Goal: Use online tool/utility: Utilize a website feature to perform a specific function

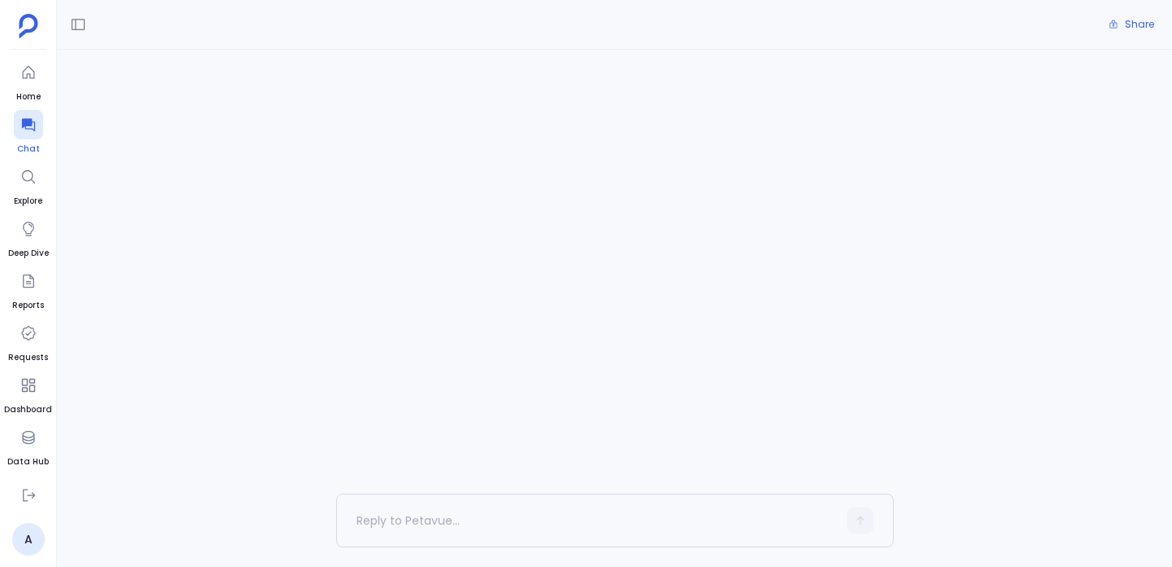
click at [23, 125] on icon at bounding box center [27, 125] width 13 height 13
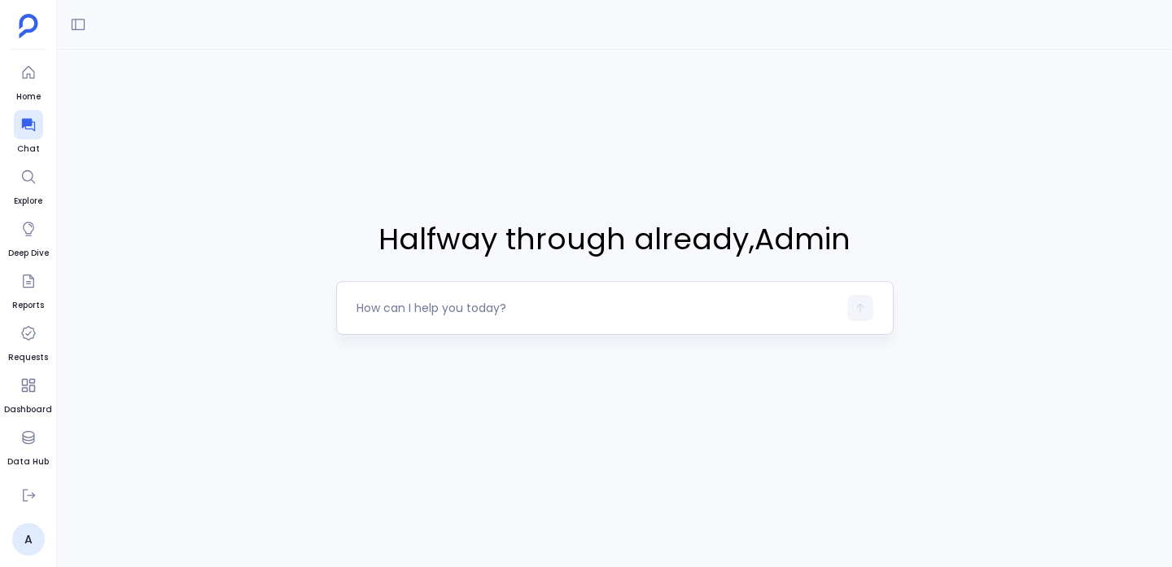
click at [393, 316] on div at bounding box center [597, 308] width 481 height 26
click at [398, 291] on div at bounding box center [615, 308] width 558 height 54
click at [395, 302] on textarea at bounding box center [597, 308] width 481 height 16
type textarea "get me accounts and associated opportunites"
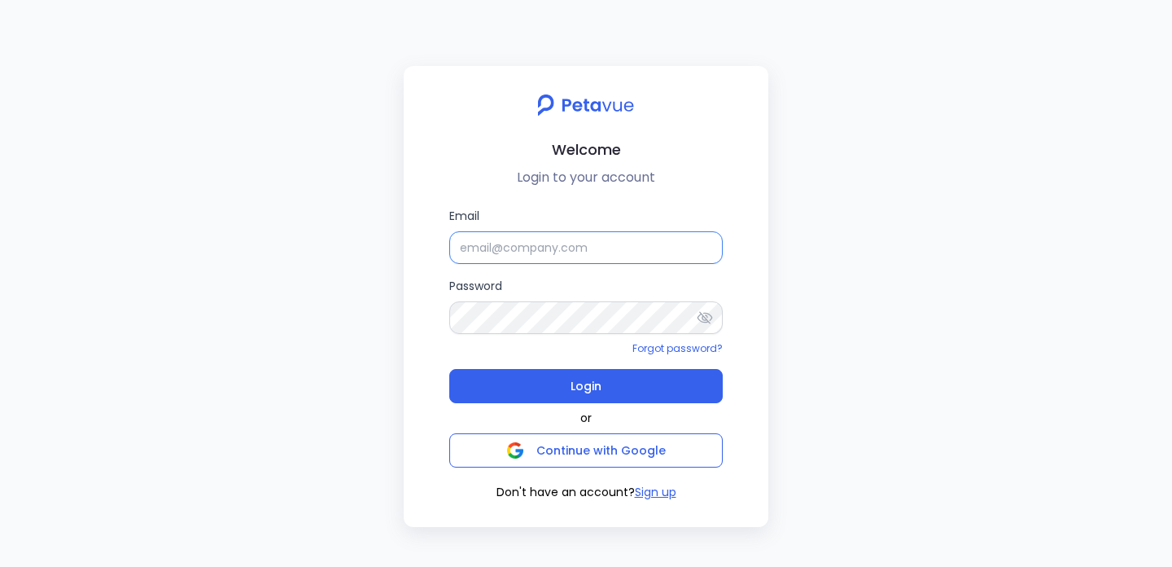
click at [510, 247] on input "Email" at bounding box center [586, 247] width 274 height 33
type input "[EMAIL_ADDRESS][DOMAIN_NAME]"
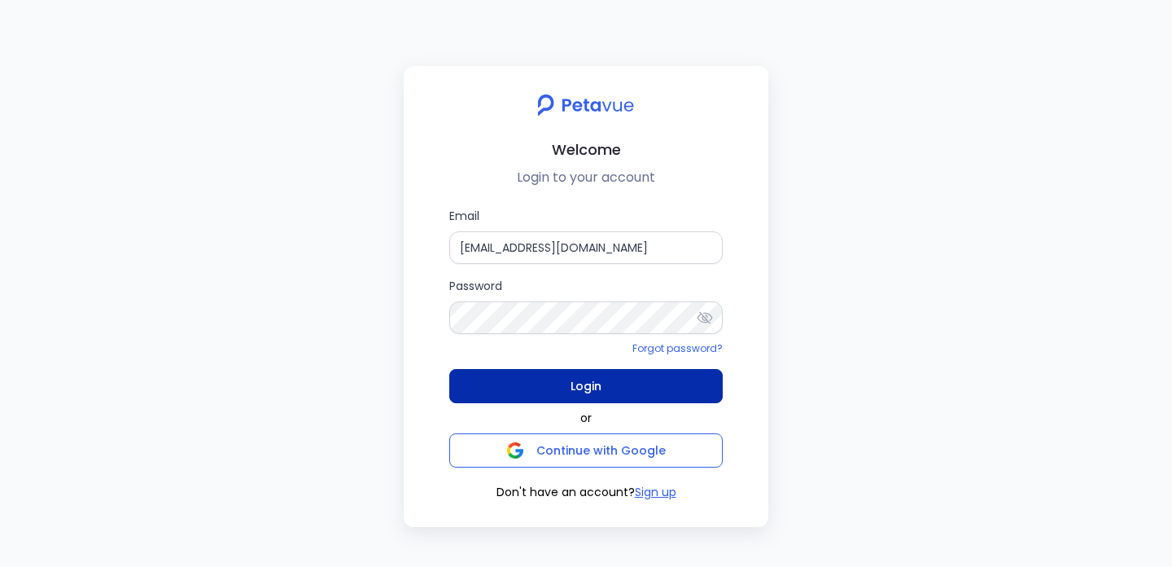
click at [563, 391] on button "Login" at bounding box center [586, 386] width 274 height 34
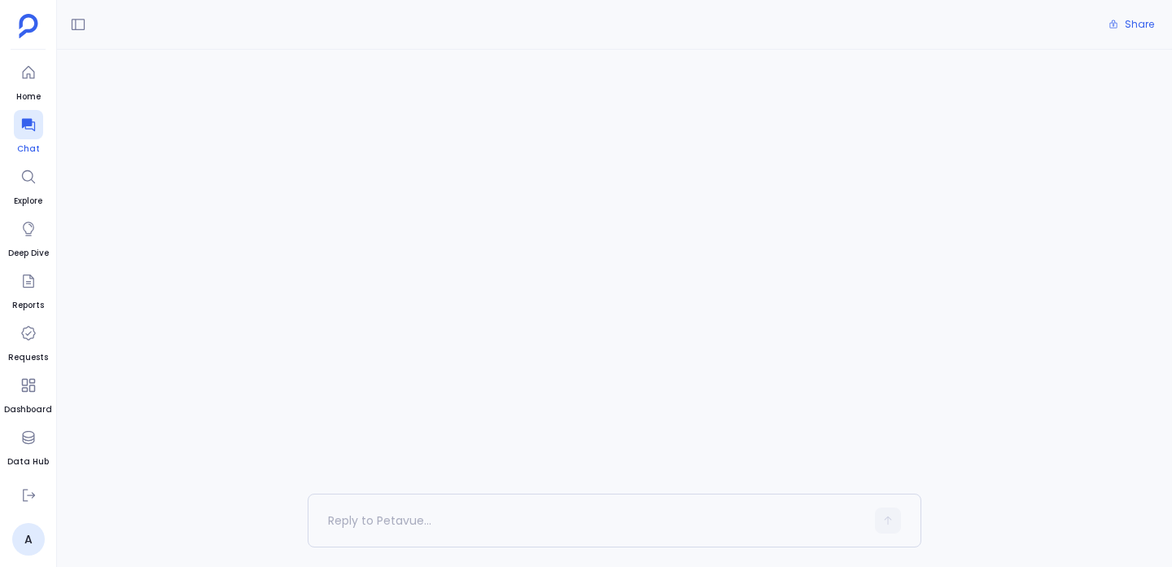
click at [27, 125] on icon at bounding box center [27, 125] width 13 height 13
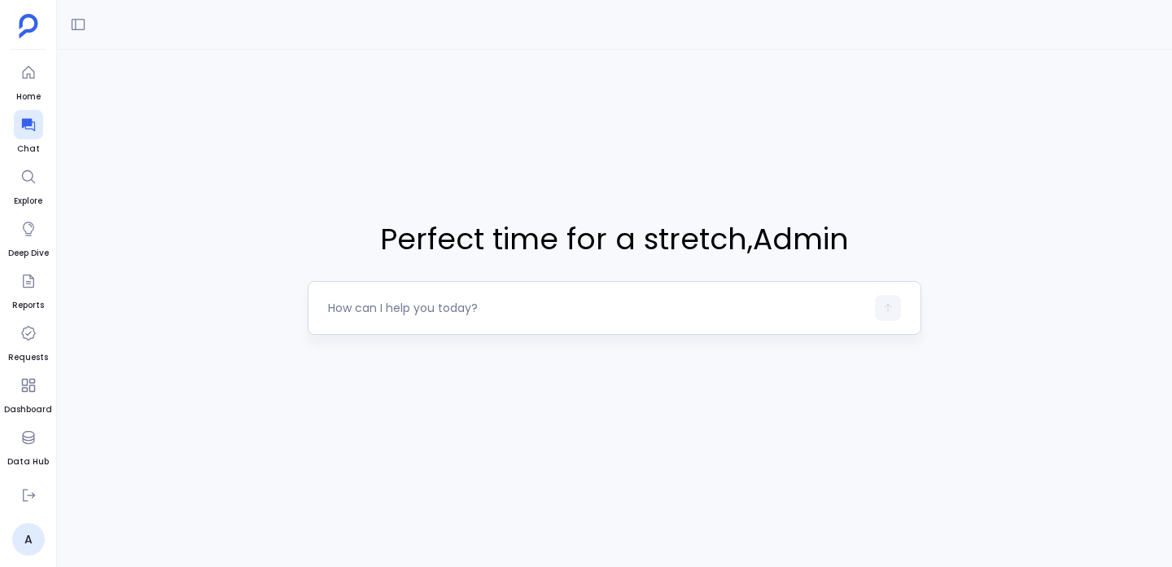
click at [375, 317] on div at bounding box center [596, 308] width 537 height 26
click at [382, 313] on textarea at bounding box center [596, 308] width 537 height 16
click at [77, 19] on icon at bounding box center [78, 24] width 16 height 16
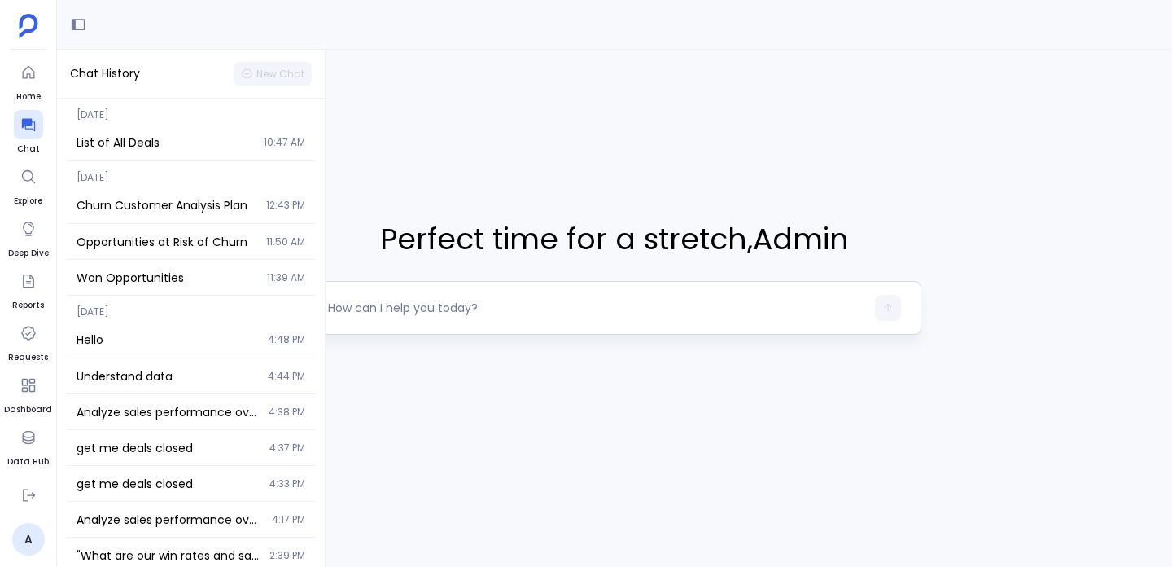
click at [388, 314] on textarea at bounding box center [596, 308] width 537 height 16
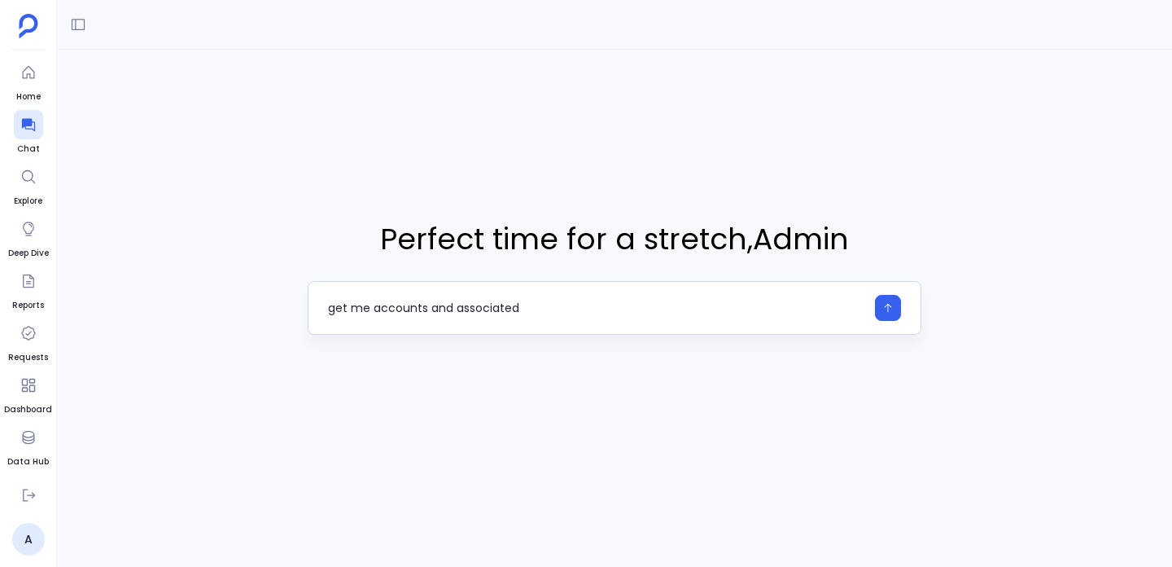
click at [565, 320] on div "get me accounts and associated" at bounding box center [596, 308] width 537 height 26
click at [565, 314] on textarea "get me accounts and associated" at bounding box center [596, 308] width 537 height 16
type textarea "get me accounts and associated opportunities"
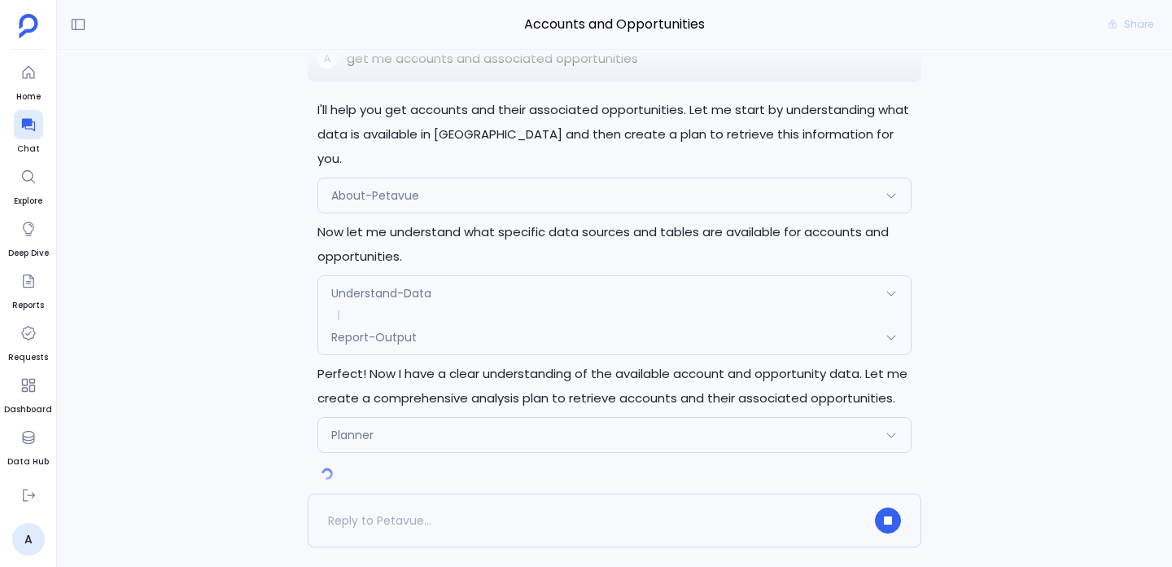
scroll to position [90, 0]
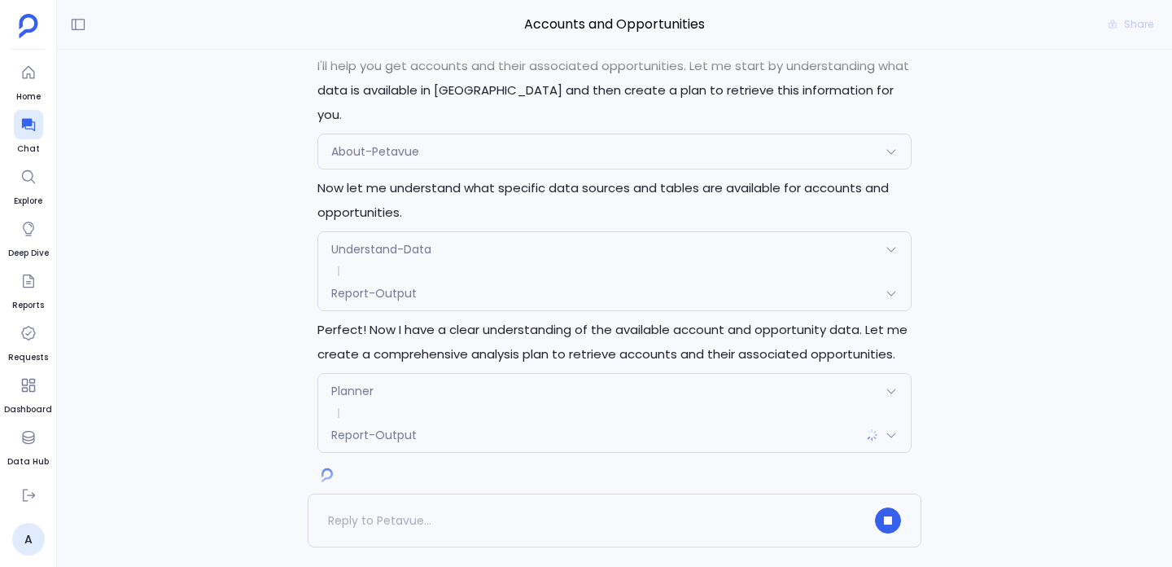
click at [380, 422] on div "Report-Output" at bounding box center [614, 435] width 593 height 34
click at [381, 433] on span "Report-Output" at bounding box center [373, 441] width 85 height 16
click at [324, 466] on img at bounding box center [328, 476] width 20 height 20
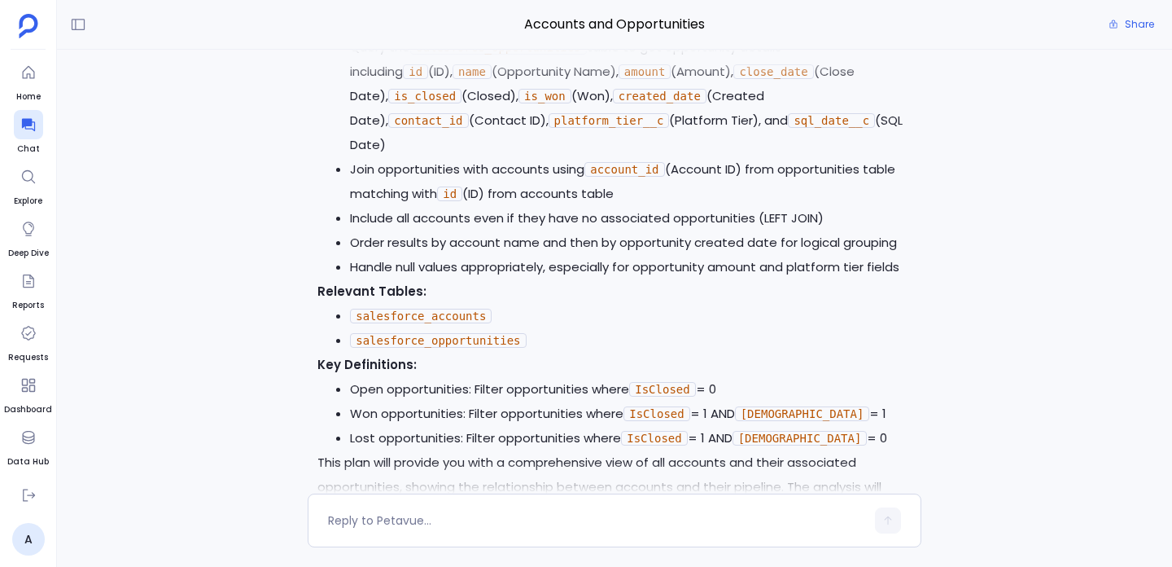
scroll to position [892, 0]
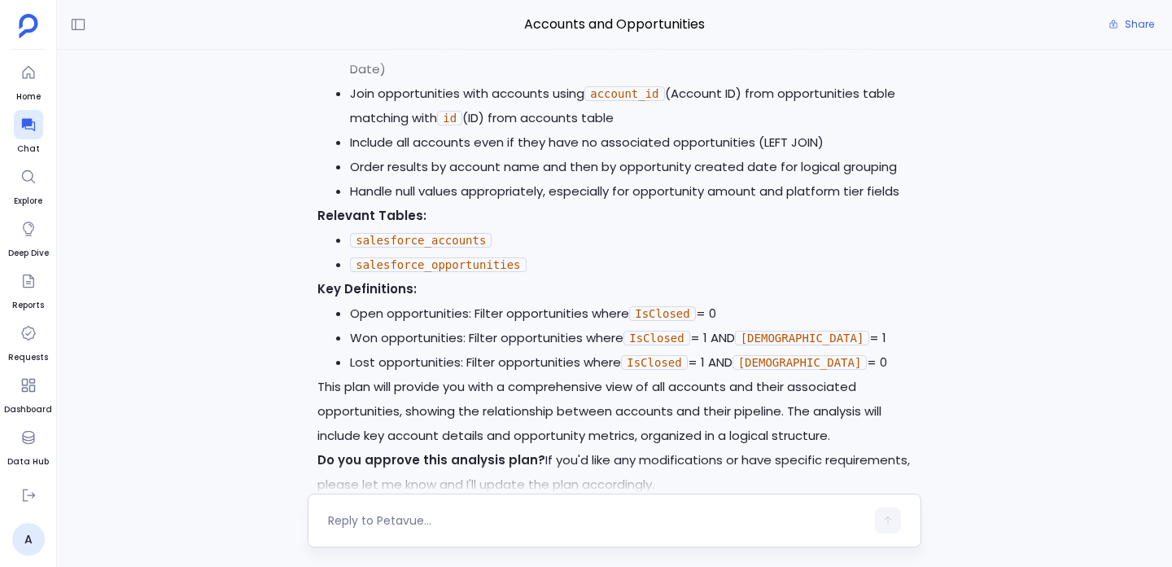
click at [349, 520] on textarea at bounding box center [596, 520] width 537 height 16
type textarea "yes go ahead"
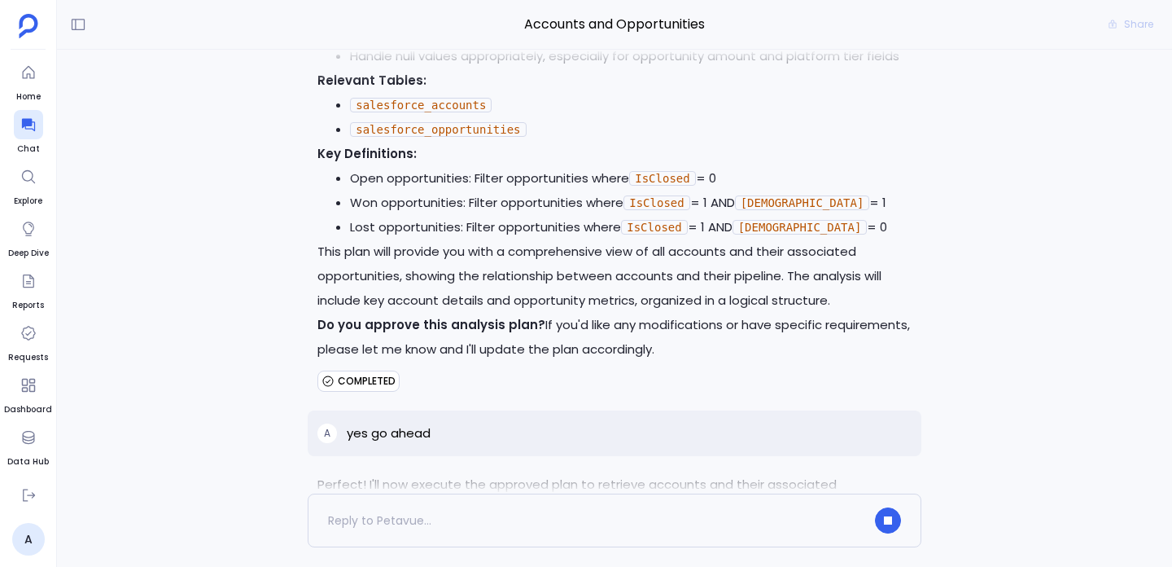
scroll to position [1093, 0]
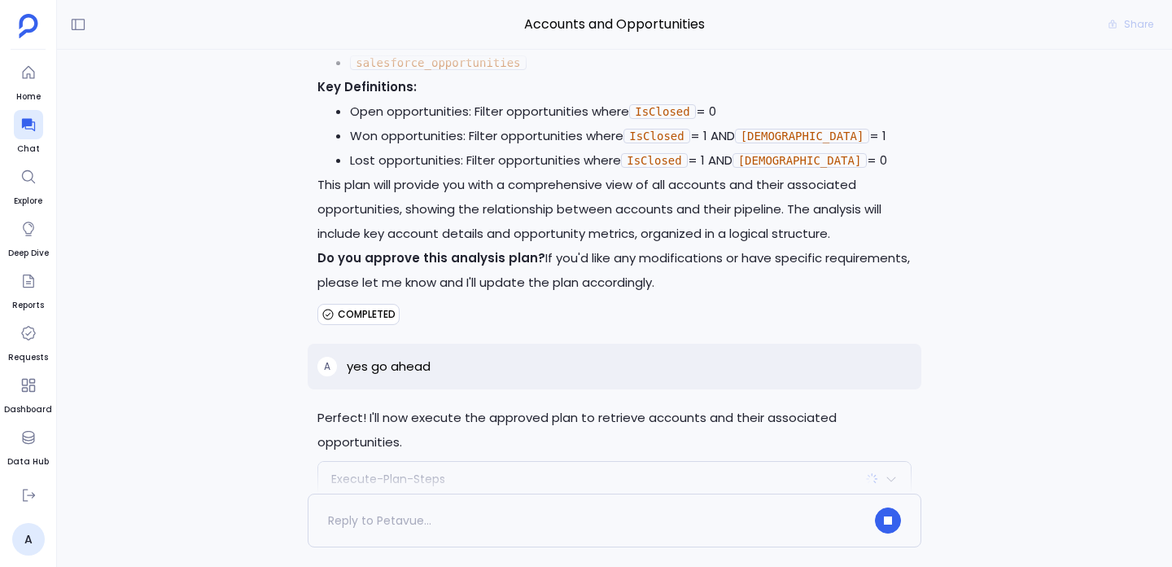
click at [400, 462] on div "Execute-Plan-Steps" at bounding box center [614, 479] width 593 height 34
click at [403, 471] on span "Execute-Plan-Steps" at bounding box center [388, 479] width 114 height 16
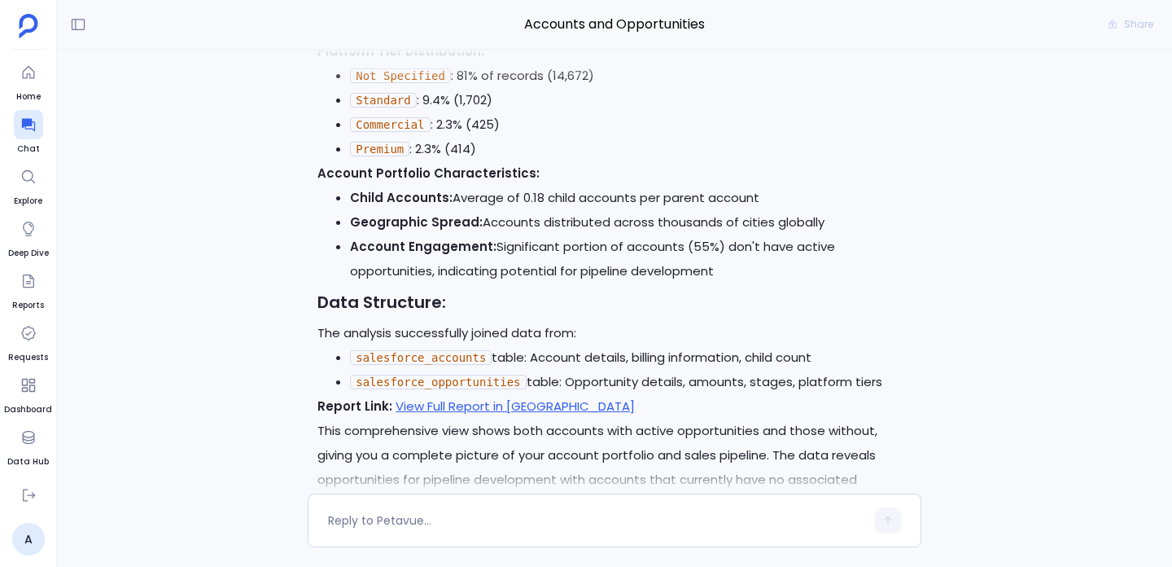
scroll to position [2422, 0]
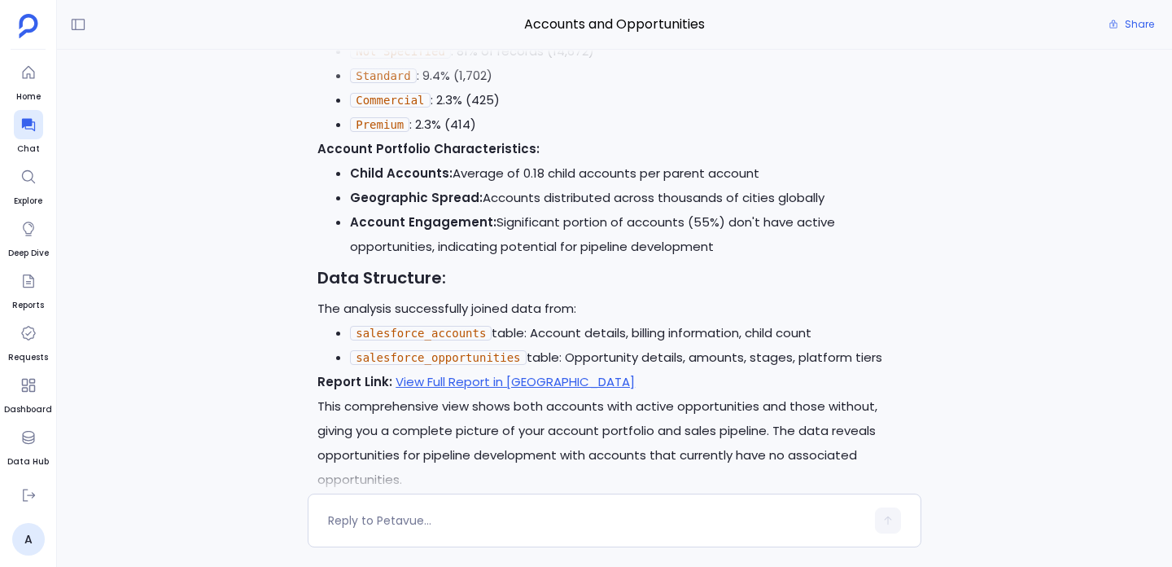
click at [393, 394] on p "This comprehensive view shows both accounts with active opportunities and those…" at bounding box center [615, 443] width 594 height 98
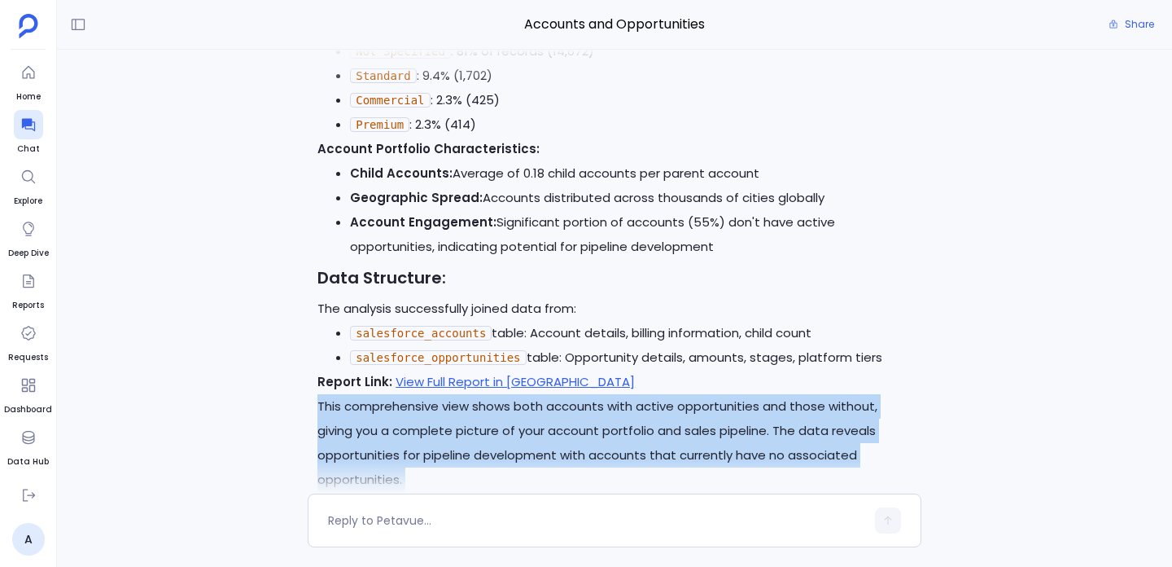
click at [393, 394] on p "This comprehensive view shows both accounts with active opportunities and those…" at bounding box center [615, 443] width 594 height 98
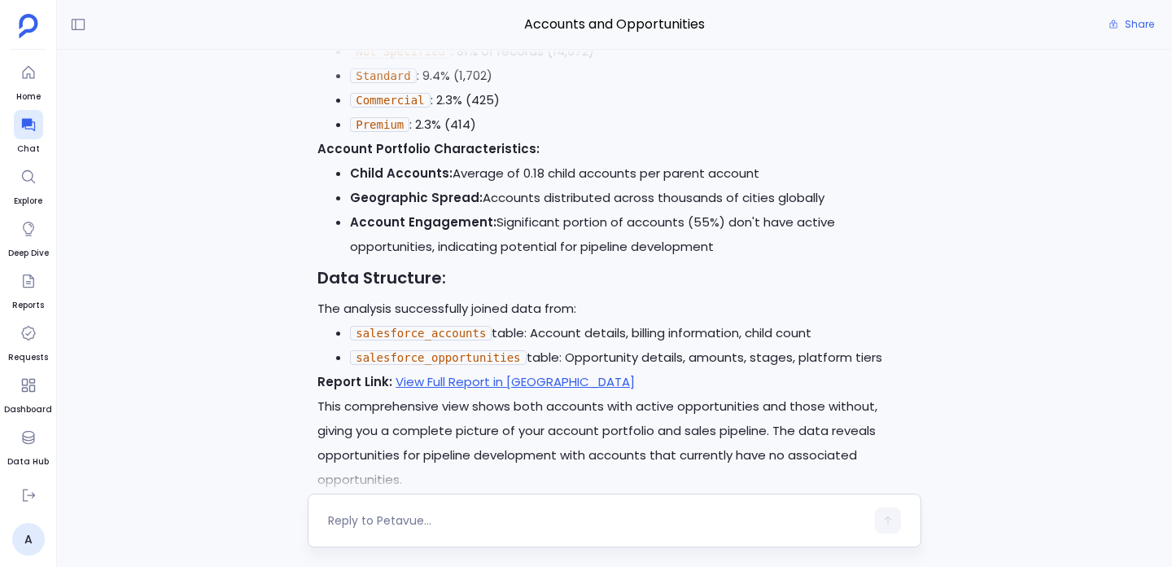
click at [451, 524] on textarea at bounding box center [596, 520] width 537 height 16
type textarea "generate a artifact for the resukt"
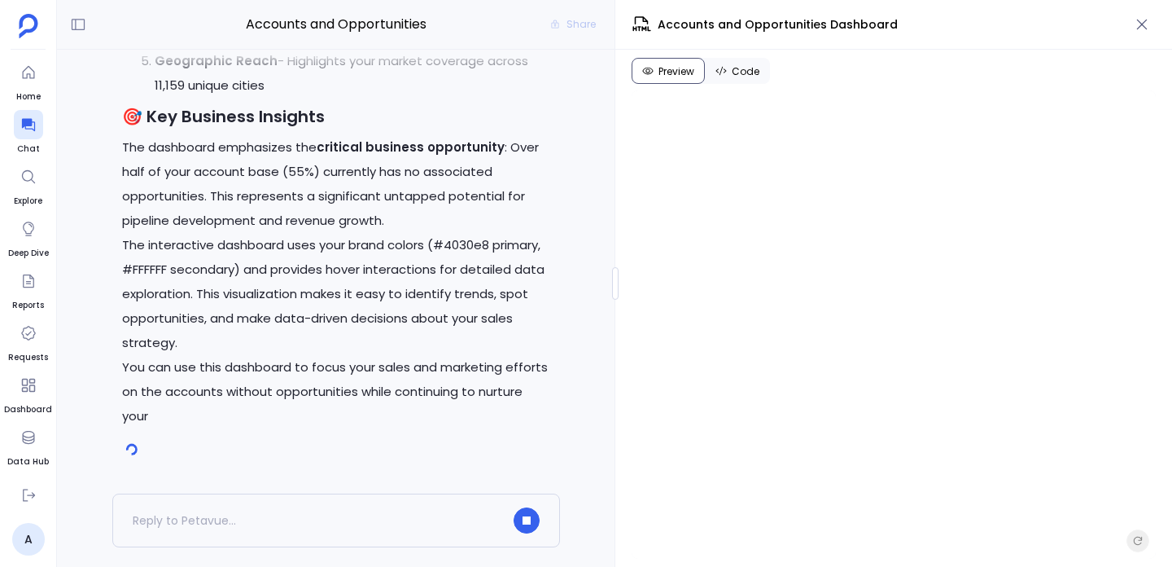
scroll to position [4520, 0]
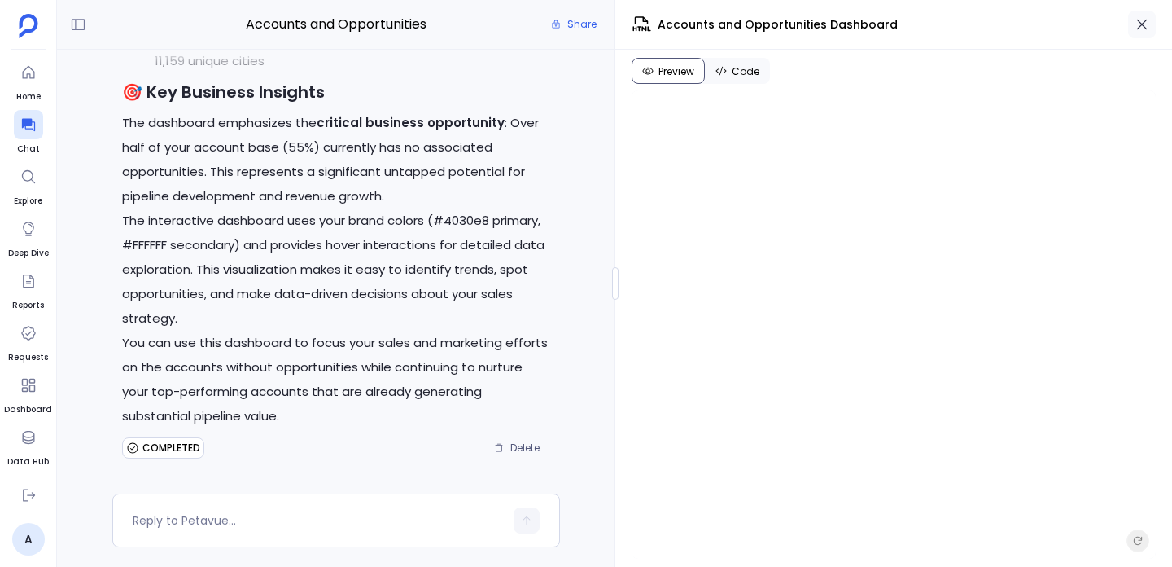
click at [1156, 23] on div "Accounts and Opportunities Dashboard" at bounding box center [894, 25] width 557 height 50
click at [1146, 23] on icon "button" at bounding box center [1142, 24] width 16 height 16
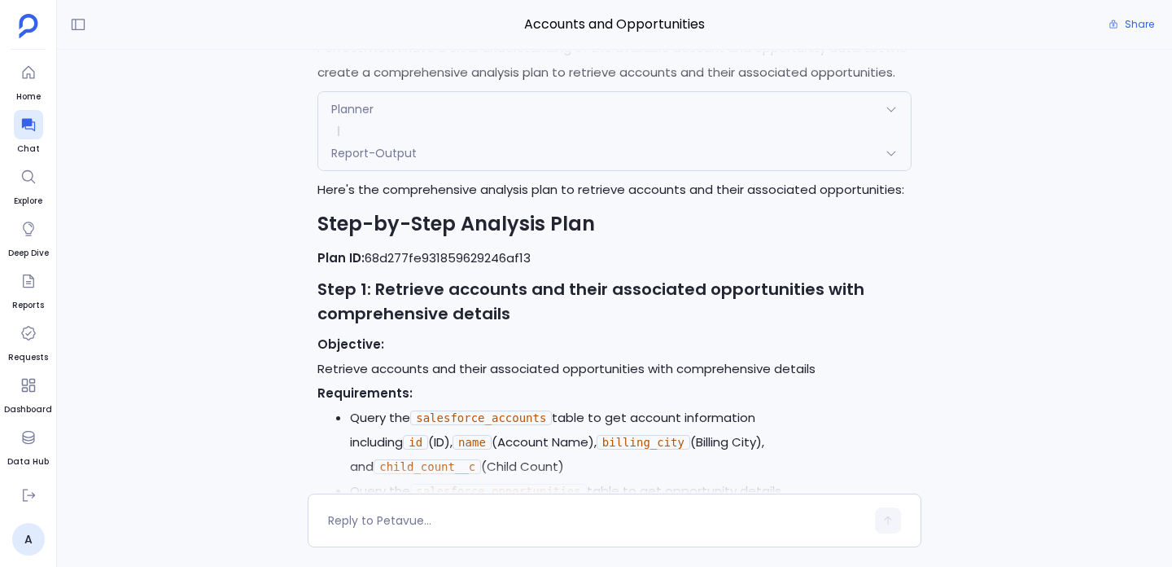
scroll to position [0, 0]
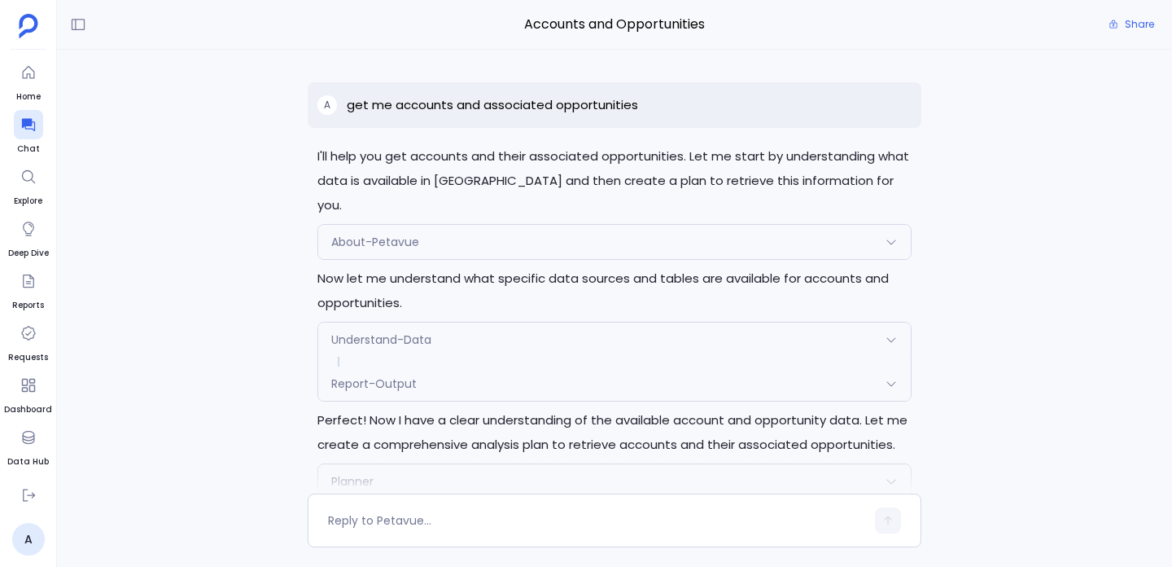
click at [679, 225] on div "About-Petavue" at bounding box center [614, 242] width 593 height 34
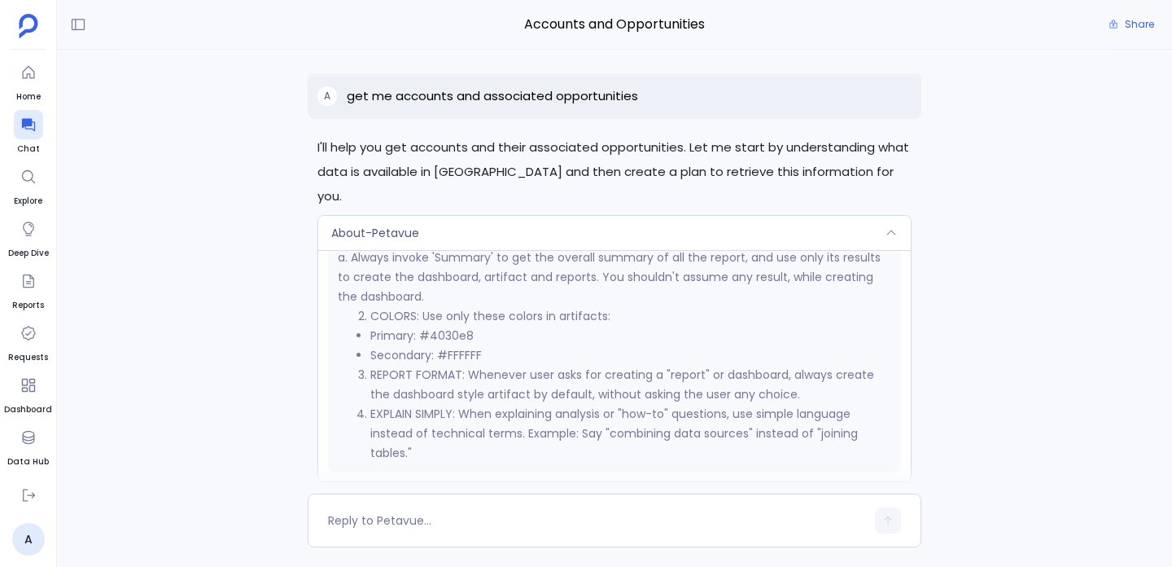
scroll to position [11, 0]
click at [459, 98] on p "get me accounts and associated opportunities" at bounding box center [492, 95] width 291 height 20
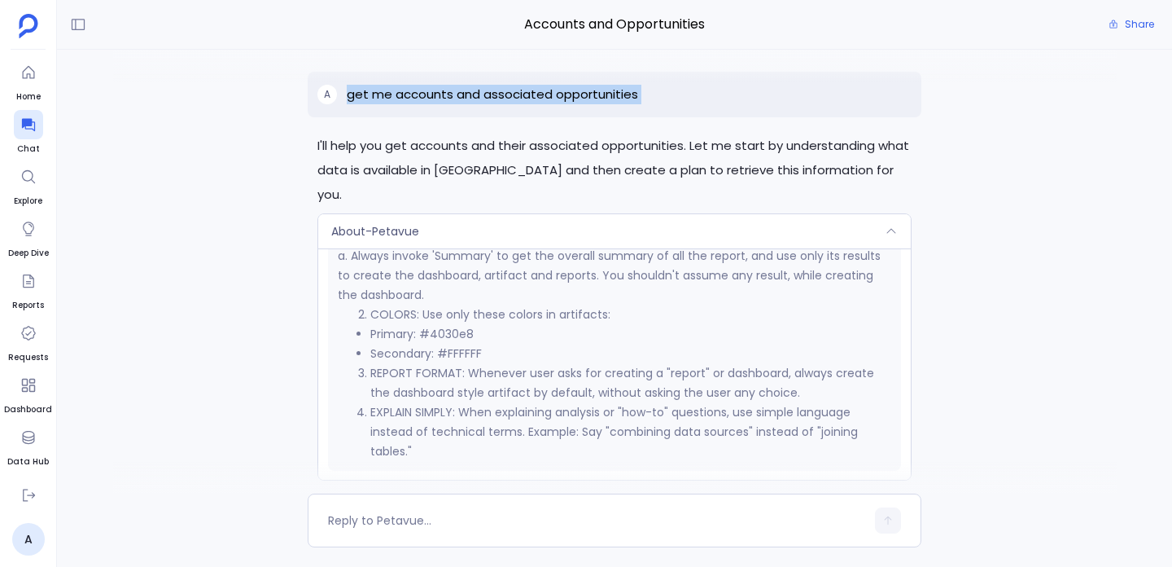
click at [459, 98] on p "get me accounts and associated opportunities" at bounding box center [492, 95] width 291 height 20
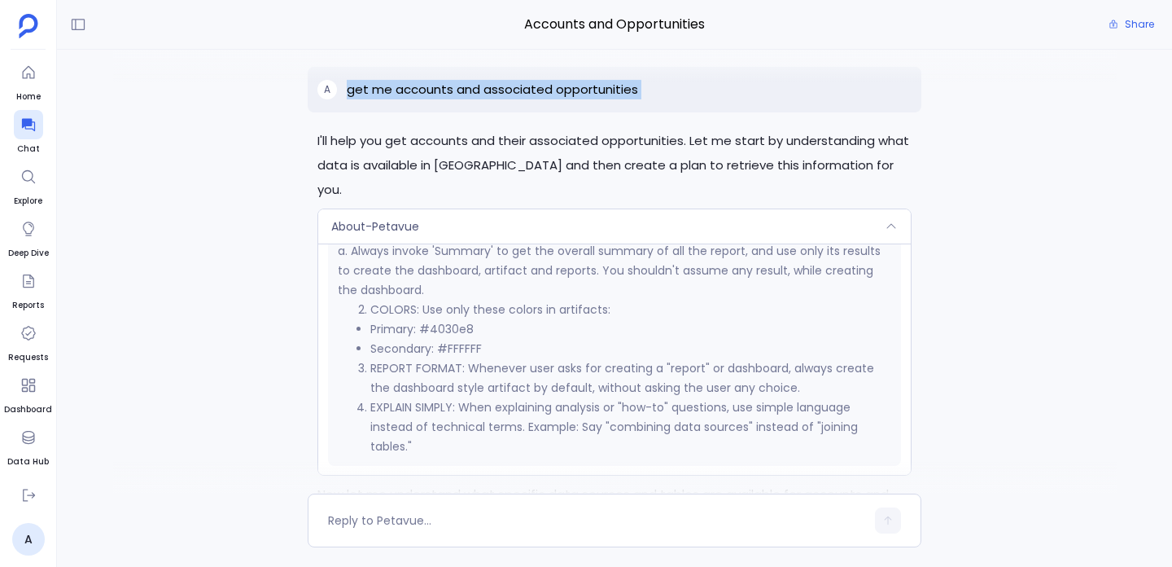
scroll to position [0, 0]
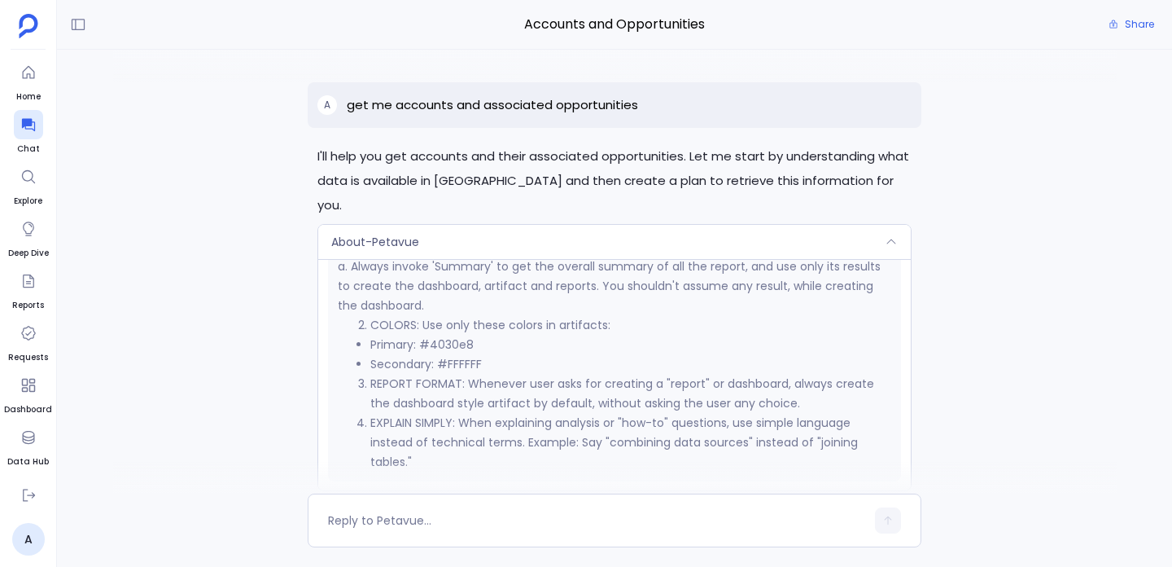
click at [514, 156] on p "I'll help you get accounts and their associated opportunities. Let me start by …" at bounding box center [615, 180] width 594 height 73
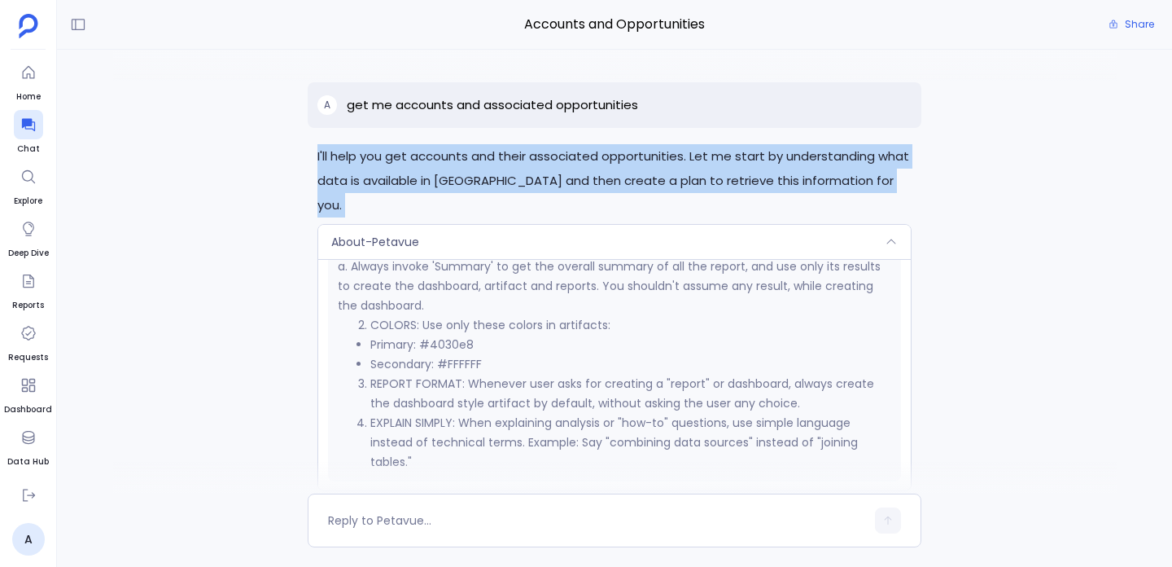
click at [514, 156] on p "I'll help you get accounts and their associated opportunities. Let me start by …" at bounding box center [615, 180] width 594 height 73
click at [513, 156] on p "I'll help you get accounts and their associated opportunities. Let me start by …" at bounding box center [615, 180] width 594 height 73
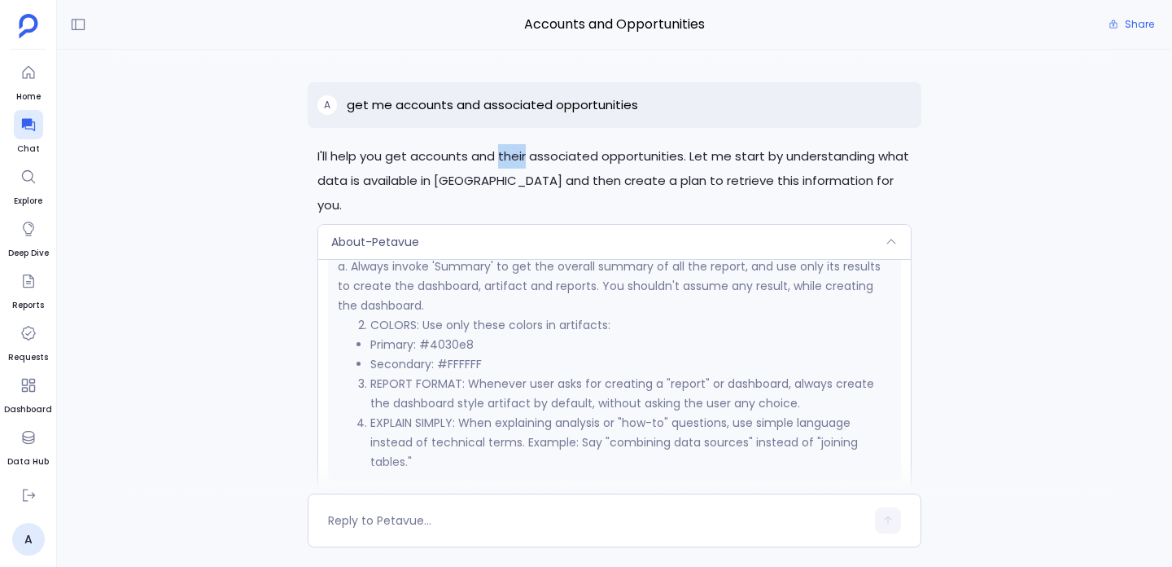
click at [513, 156] on p "I'll help you get accounts and their associated opportunities. Let me start by …" at bounding box center [615, 180] width 594 height 73
click at [480, 177] on p "I'll help you get accounts and their associated opportunities. Let me start by …" at bounding box center [615, 180] width 594 height 73
click at [467, 225] on div "About-Petavue" at bounding box center [614, 242] width 593 height 34
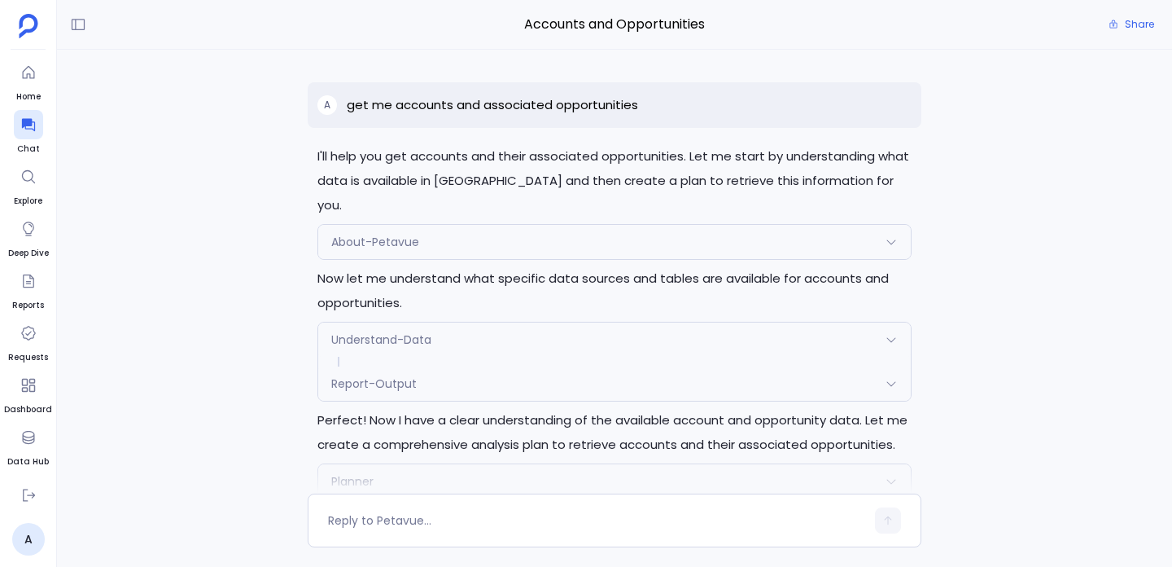
click at [461, 225] on div "About-Petavue" at bounding box center [614, 242] width 593 height 34
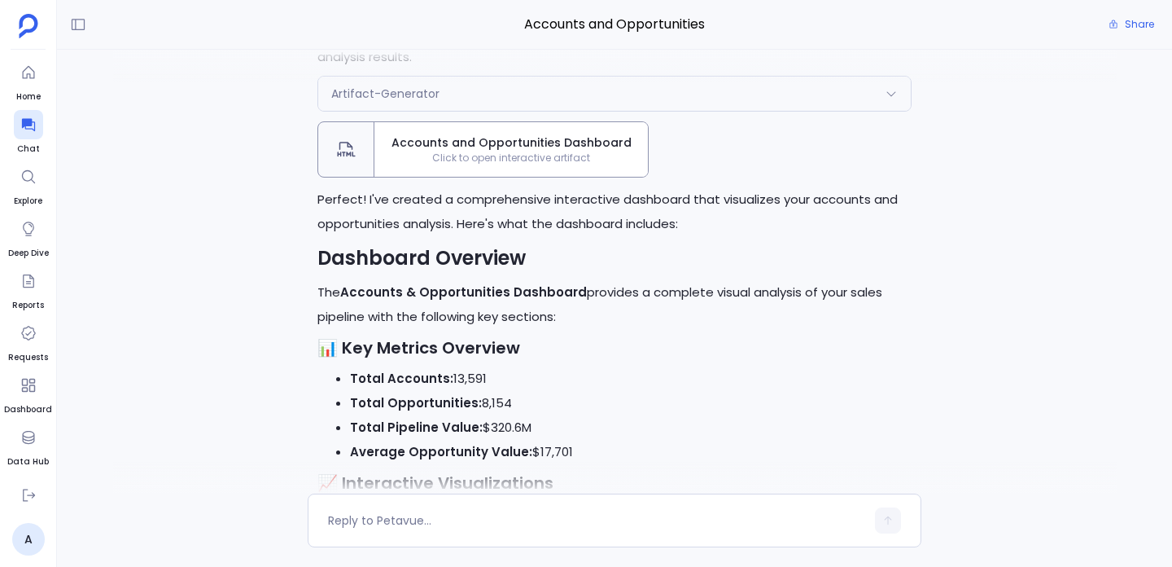
scroll to position [3044, 0]
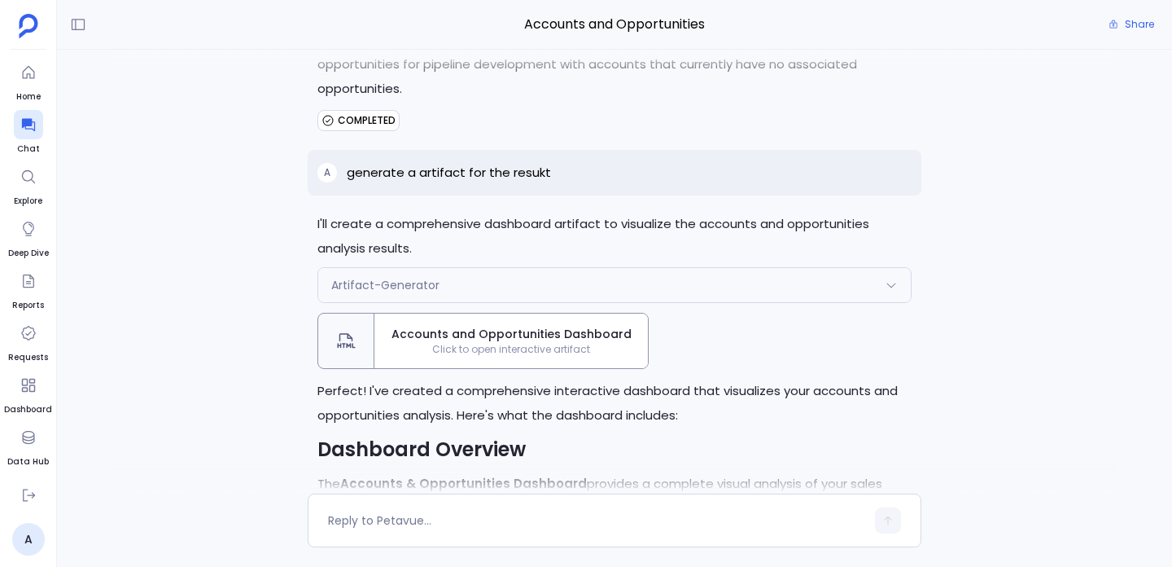
click at [466, 326] on span "Accounts and Opportunities Dashboard" at bounding box center [511, 334] width 261 height 17
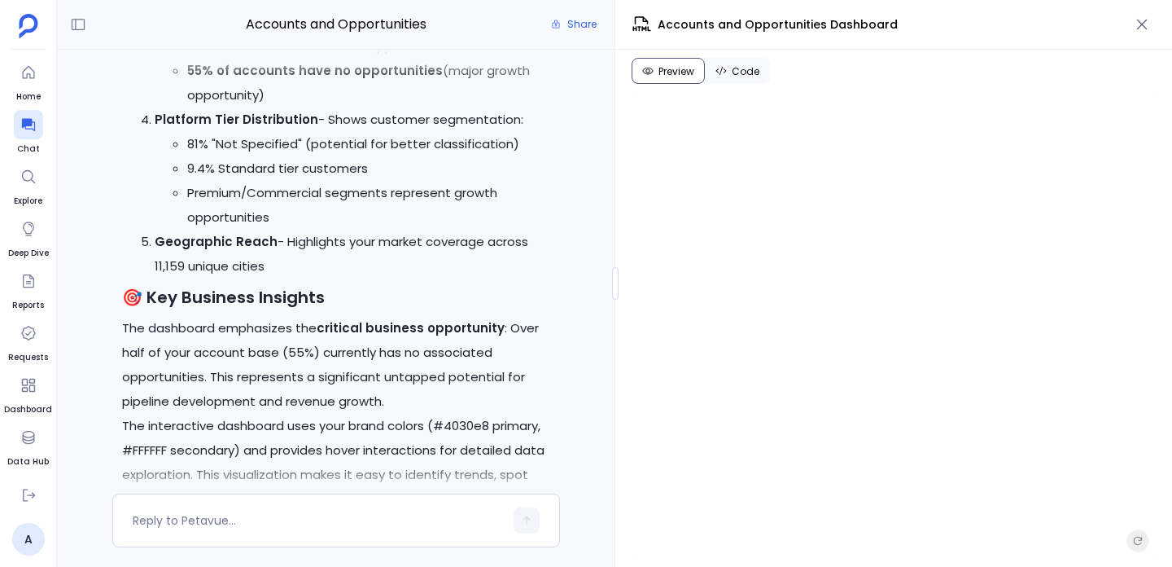
scroll to position [4751, 0]
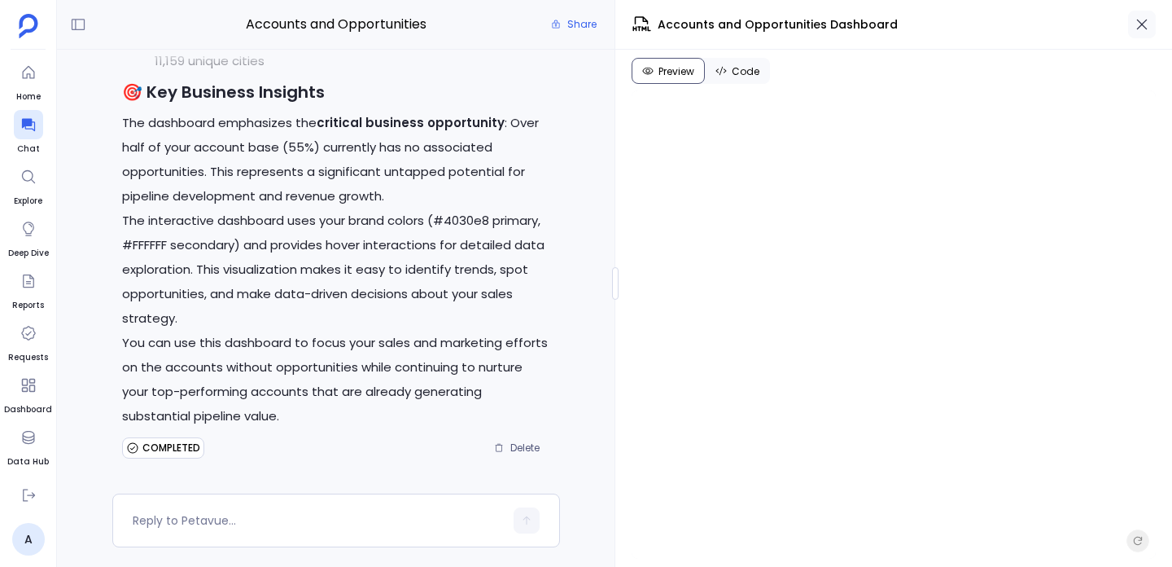
click at [1138, 20] on icon "button" at bounding box center [1142, 25] width 11 height 11
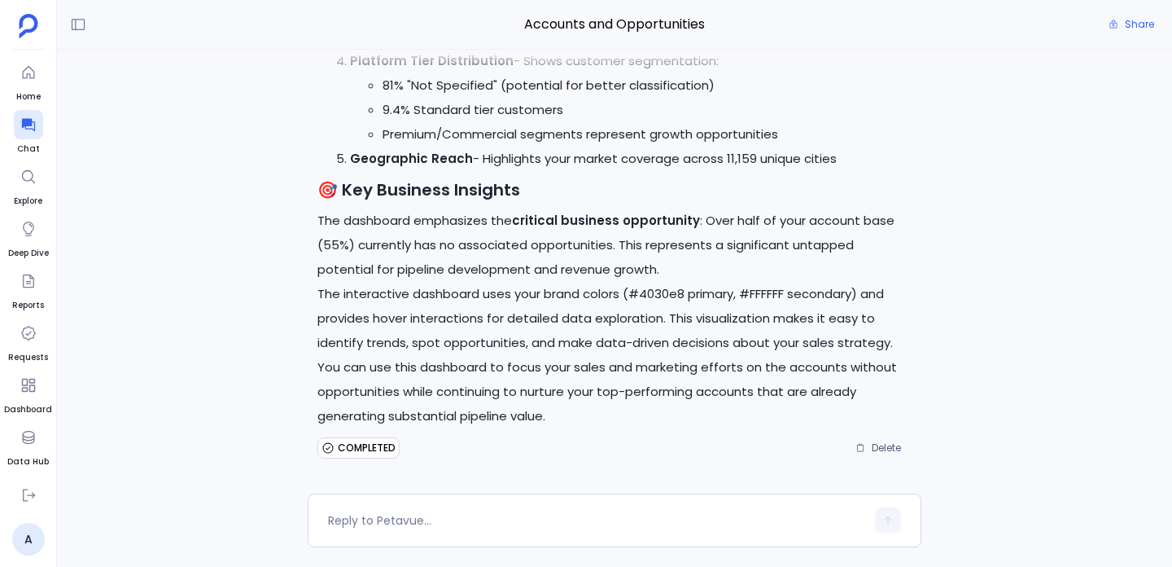
scroll to position [3869, 0]
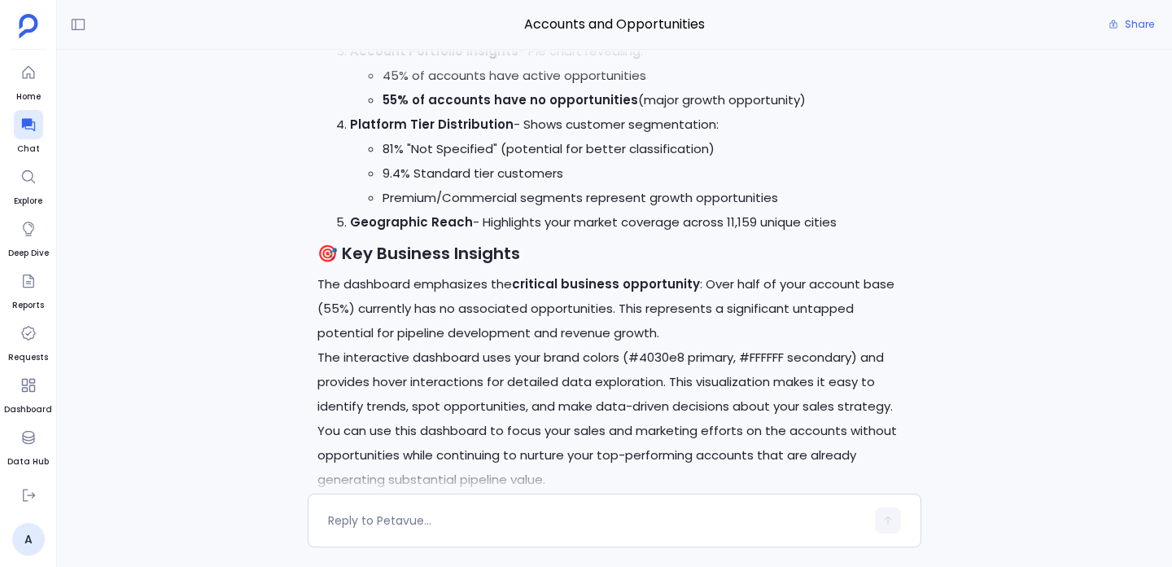
click at [561, 272] on p "The dashboard emphasizes the critical business opportunity : Over half of your …" at bounding box center [615, 308] width 594 height 73
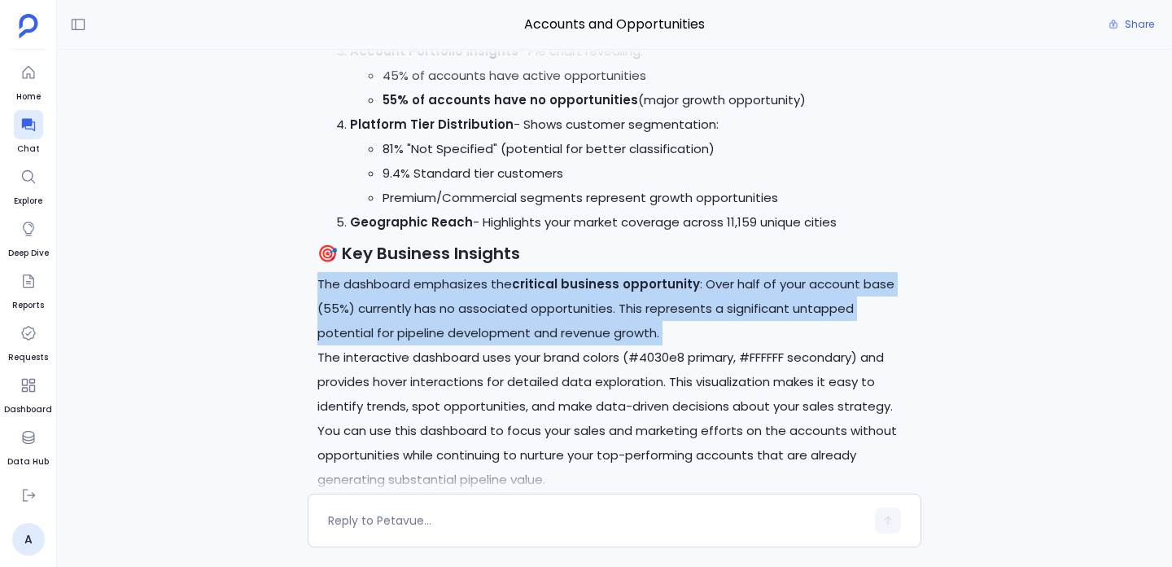
click at [561, 272] on p "The dashboard emphasizes the critical business opportunity : Over half of your …" at bounding box center [615, 308] width 594 height 73
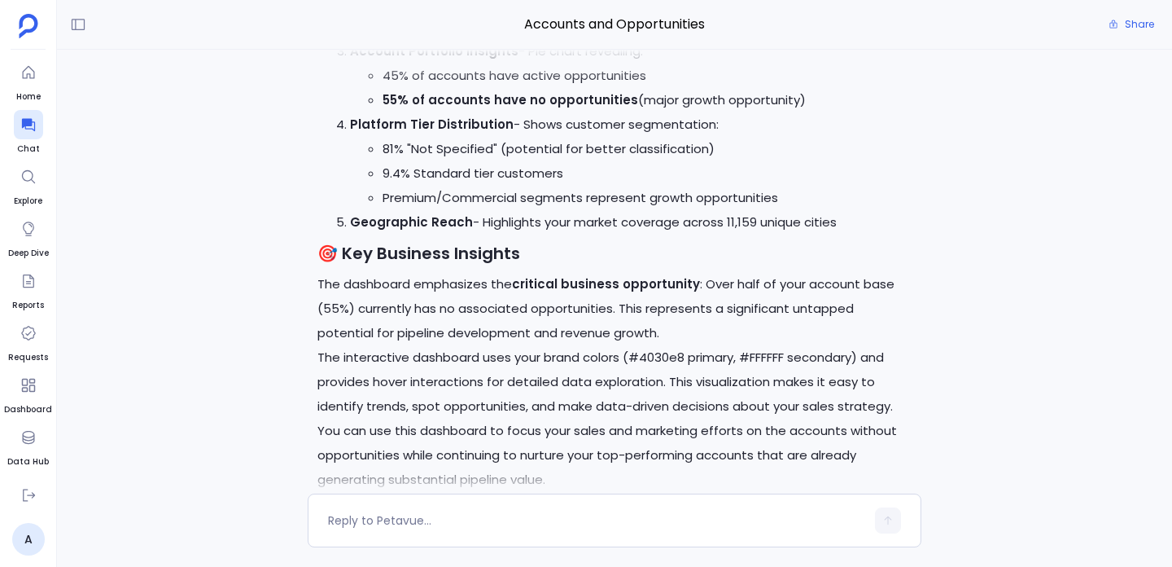
click at [471, 241] on h3 "🎯 Key Business Insights" at bounding box center [615, 253] width 594 height 24
click at [380, 241] on h3 "🎯 Key Business Insights" at bounding box center [615, 253] width 594 height 24
click at [360, 241] on h3 "🎯 Key Business Insights" at bounding box center [615, 253] width 594 height 24
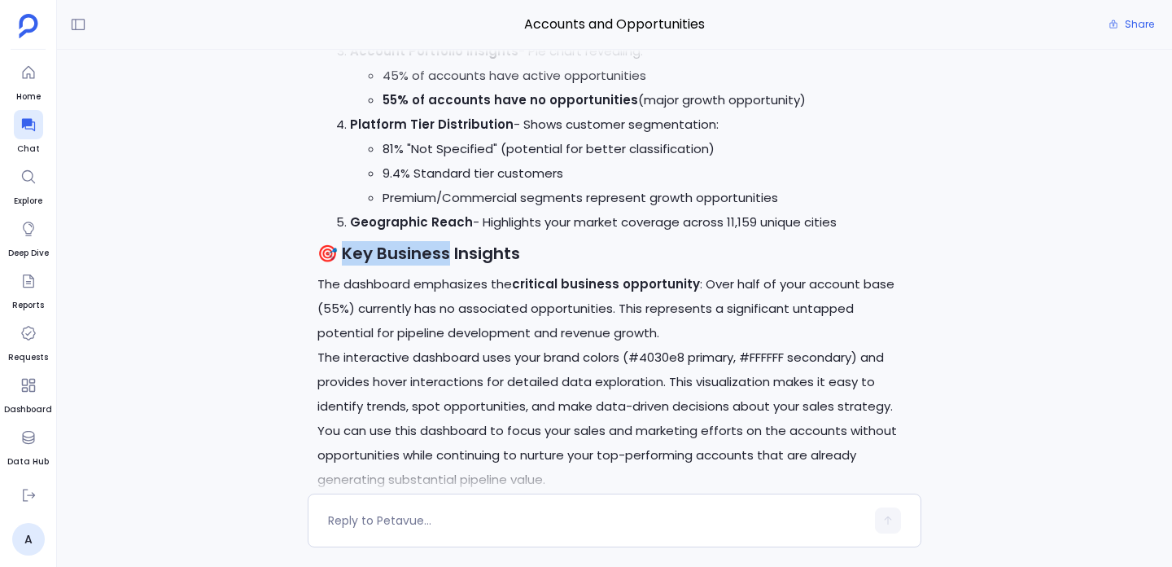
drag, startPoint x: 360, startPoint y: 193, endPoint x: 432, endPoint y: 192, distance: 72.5
click at [432, 241] on h3 "🎯 Key Business Insights" at bounding box center [615, 253] width 594 height 24
drag, startPoint x: 432, startPoint y: 192, endPoint x: 358, endPoint y: 193, distance: 74.1
click at [358, 241] on h3 "🎯 Key Business Insights" at bounding box center [615, 253] width 594 height 24
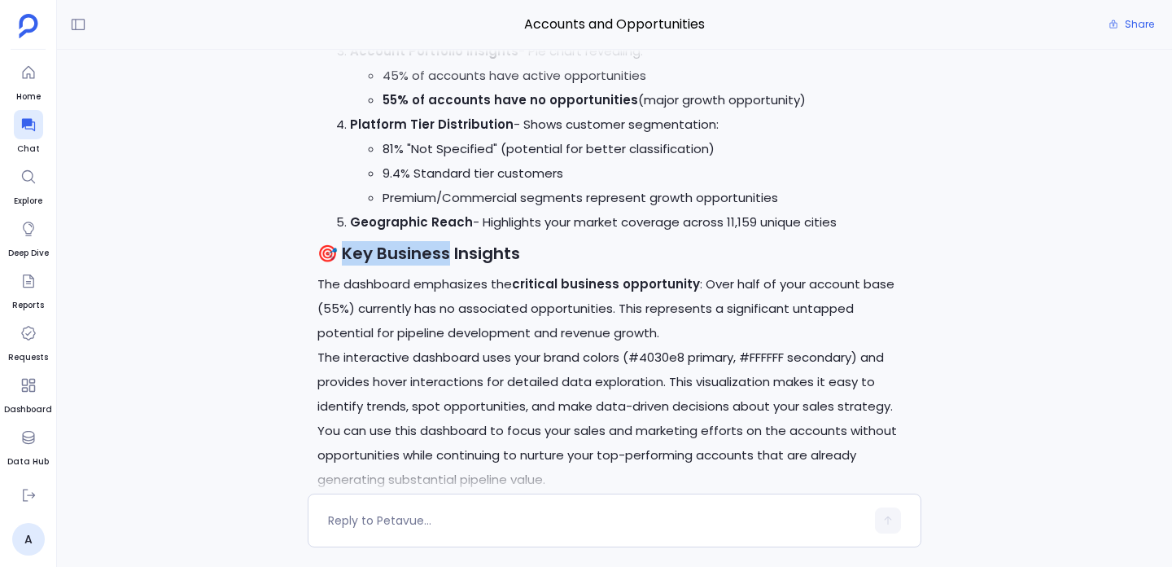
click at [358, 241] on h3 "🎯 Key Business Insights" at bounding box center [615, 253] width 594 height 24
drag, startPoint x: 358, startPoint y: 193, endPoint x: 467, endPoint y: 182, distance: 108.8
click at [467, 241] on h3 "🎯 Key Business Insights" at bounding box center [615, 253] width 594 height 24
click at [343, 272] on p "The dashboard emphasizes the critical business opportunity : Over half of your …" at bounding box center [615, 308] width 594 height 73
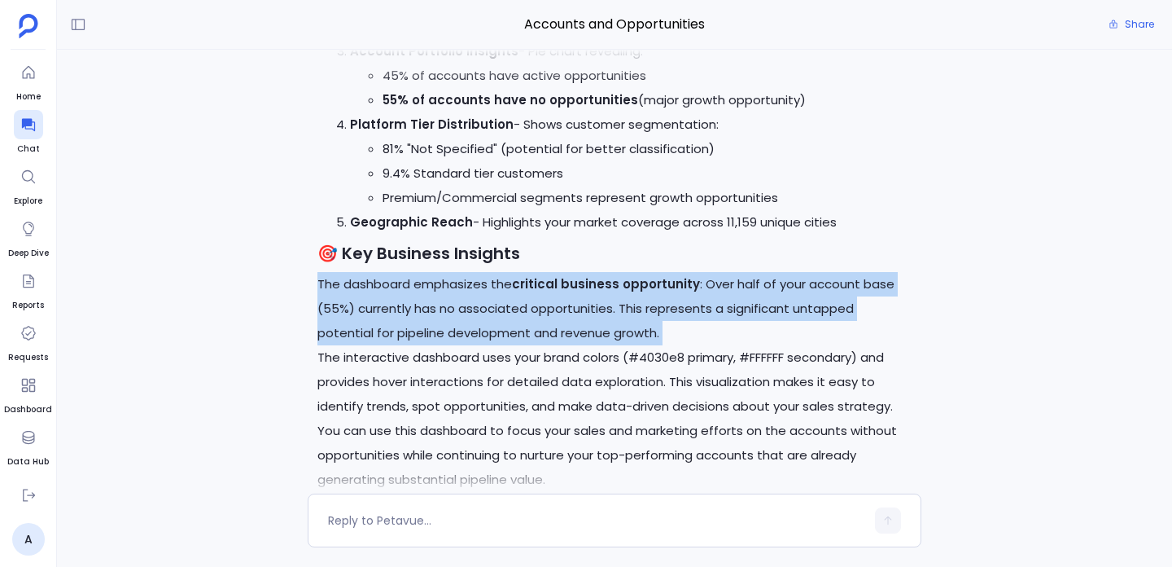
click at [343, 272] on p "The dashboard emphasizes the critical business opportunity : Over half of your …" at bounding box center [615, 308] width 594 height 73
click at [353, 272] on p "The dashboard emphasizes the critical business opportunity : Over half of your …" at bounding box center [615, 308] width 594 height 73
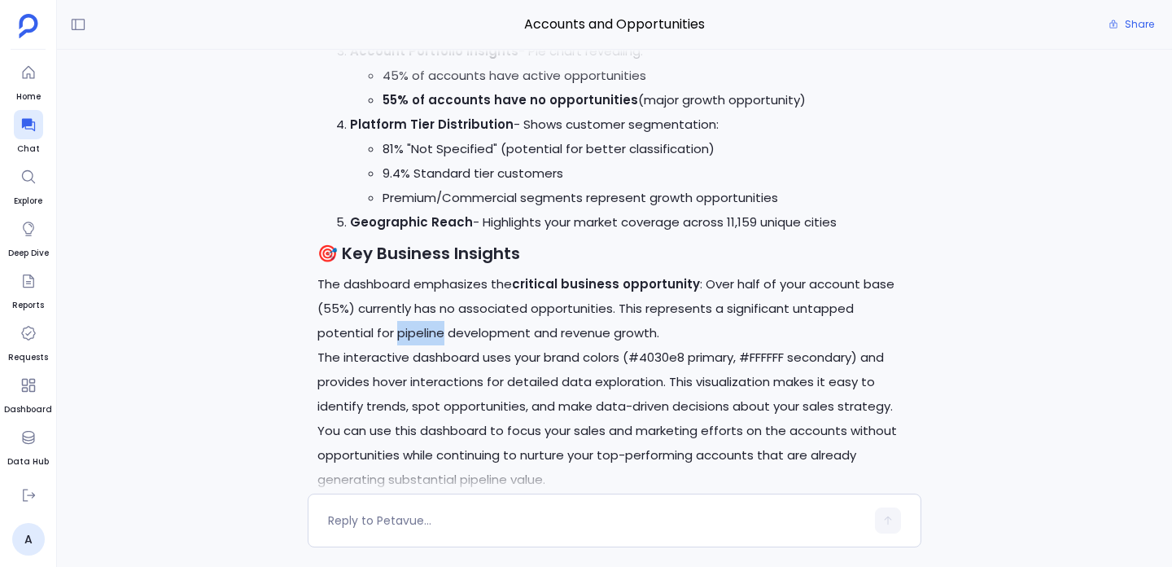
click at [353, 272] on p "The dashboard emphasizes the critical business opportunity : Over half of your …" at bounding box center [615, 308] width 594 height 73
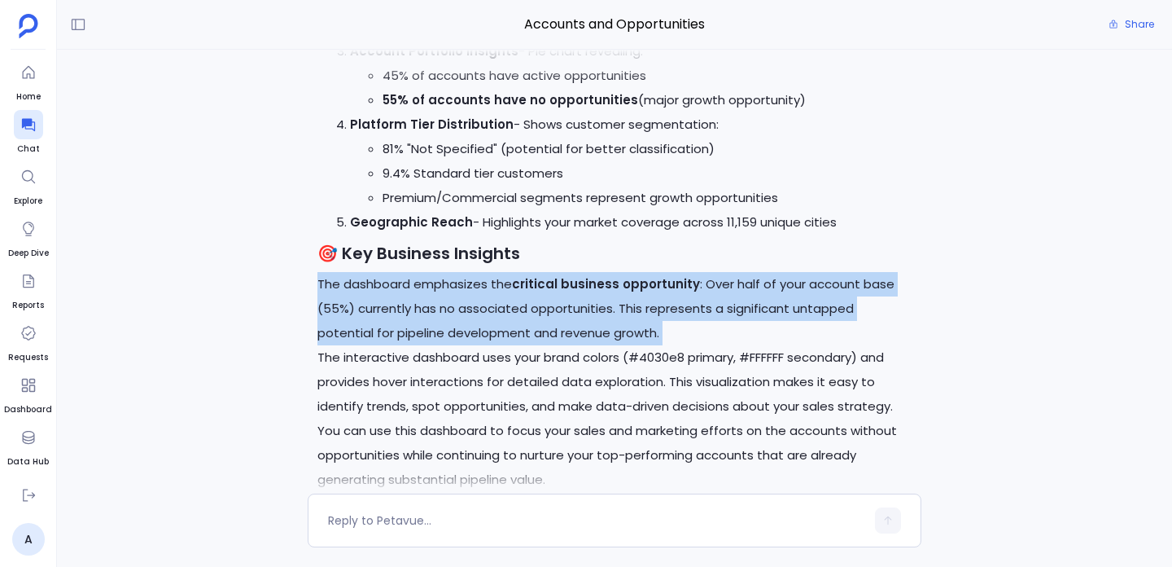
click at [353, 272] on p "The dashboard emphasizes the critical business opportunity : Over half of your …" at bounding box center [615, 308] width 594 height 73
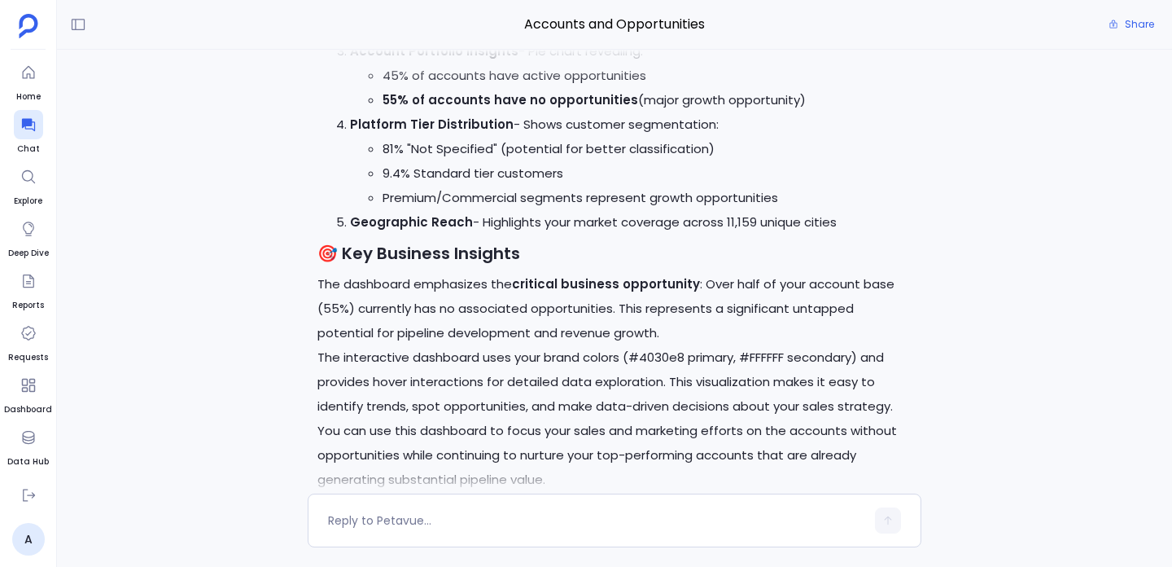
click at [353, 345] on p "The interactive dashboard uses your brand colors (#4030e8 primary, #FFFFFF seco…" at bounding box center [615, 381] width 594 height 73
click at [331, 345] on p "The interactive dashboard uses your brand colors (#4030e8 primary, #FFFFFF seco…" at bounding box center [615, 381] width 594 height 73
drag, startPoint x: 331, startPoint y: 282, endPoint x: 375, endPoint y: 283, distance: 44.0
click at [375, 345] on p "The interactive dashboard uses your brand colors (#4030e8 primary, #FFFFFF seco…" at bounding box center [615, 381] width 594 height 73
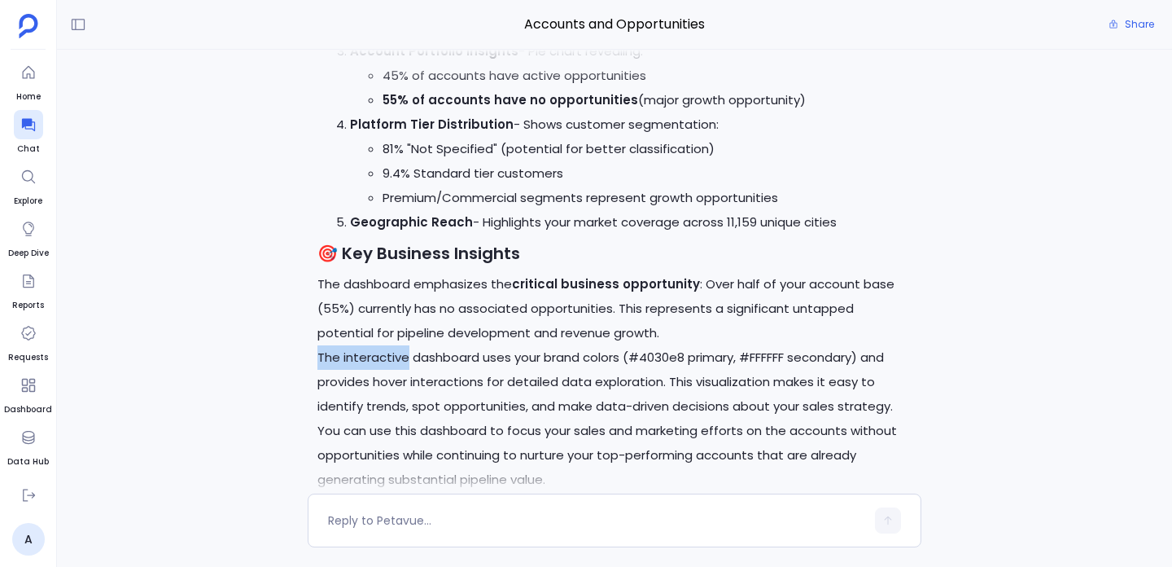
click at [402, 345] on p "The interactive dashboard uses your brand colors (#4030e8 primary, #FFFFFF seco…" at bounding box center [615, 381] width 594 height 73
click at [424, 345] on p "The interactive dashboard uses your brand colors (#4030e8 primary, #FFFFFF seco…" at bounding box center [615, 381] width 594 height 73
drag, startPoint x: 424, startPoint y: 288, endPoint x: 333, endPoint y: 287, distance: 91.2
click at [333, 345] on p "The interactive dashboard uses your brand colors (#4030e8 primary, #FFFFFF seco…" at bounding box center [615, 381] width 594 height 73
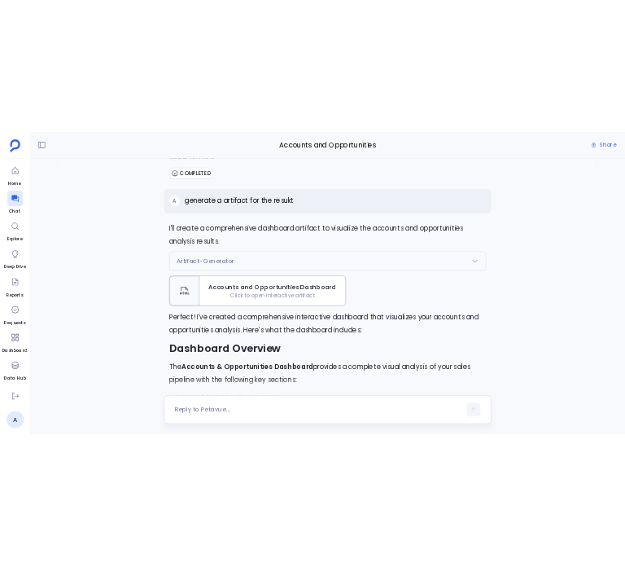
scroll to position [1829, 0]
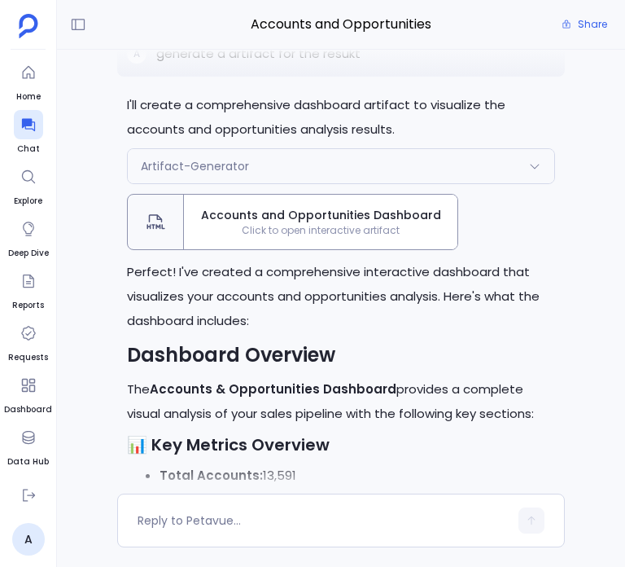
drag, startPoint x: 373, startPoint y: 239, endPoint x: 279, endPoint y: 237, distance: 93.6
click at [279, 237] on span "Click to open interactive artifact" at bounding box center [321, 230] width 274 height 13
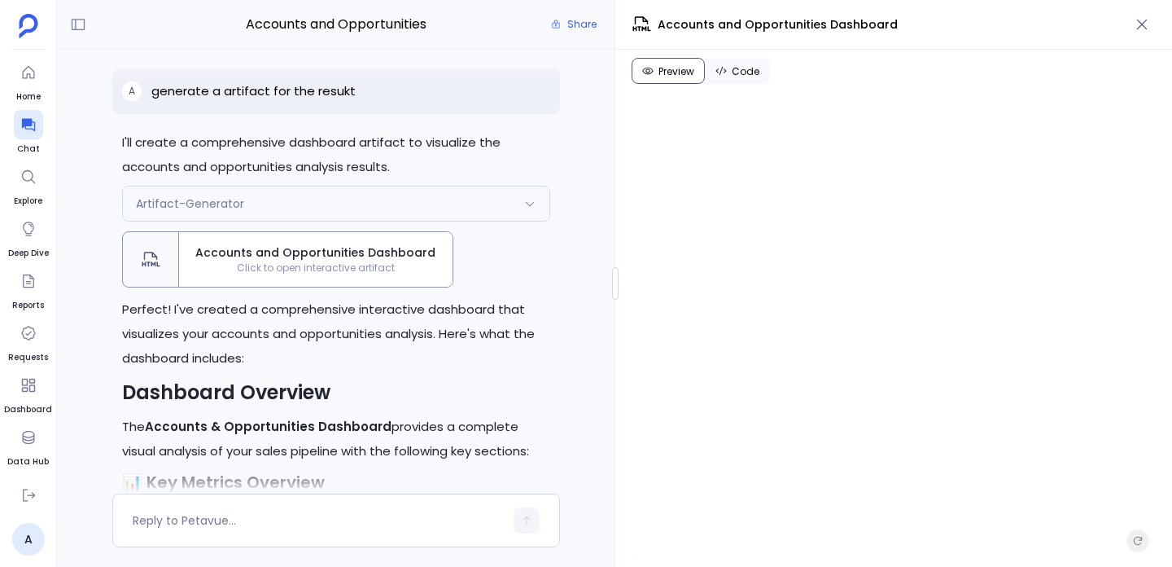
scroll to position [0, 0]
click at [457, 221] on div "Artifact-Generator" at bounding box center [336, 203] width 427 height 34
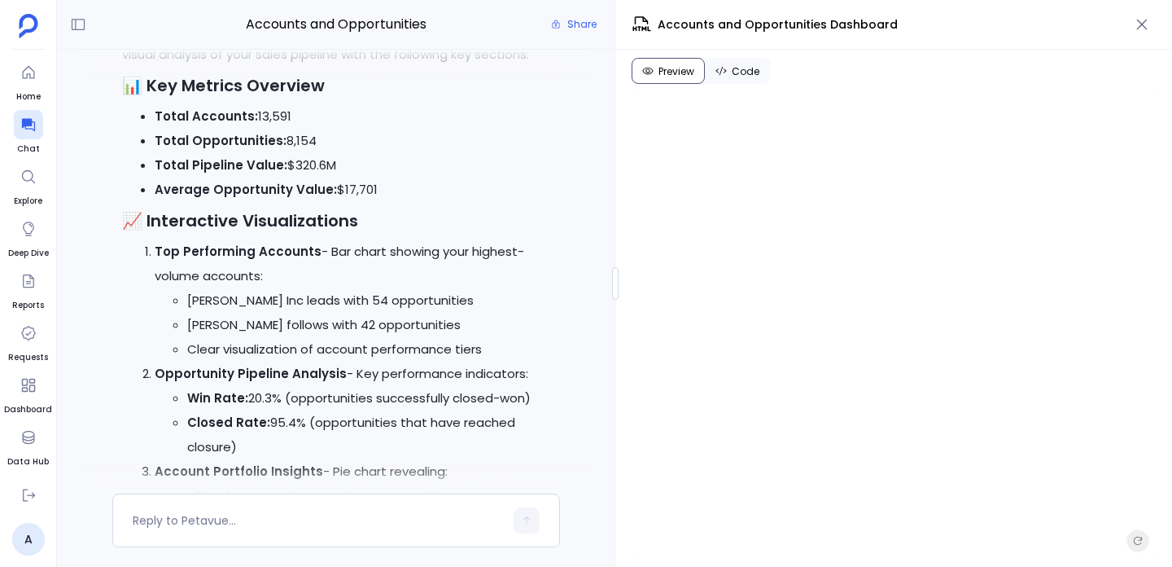
scroll to position [4419, 0]
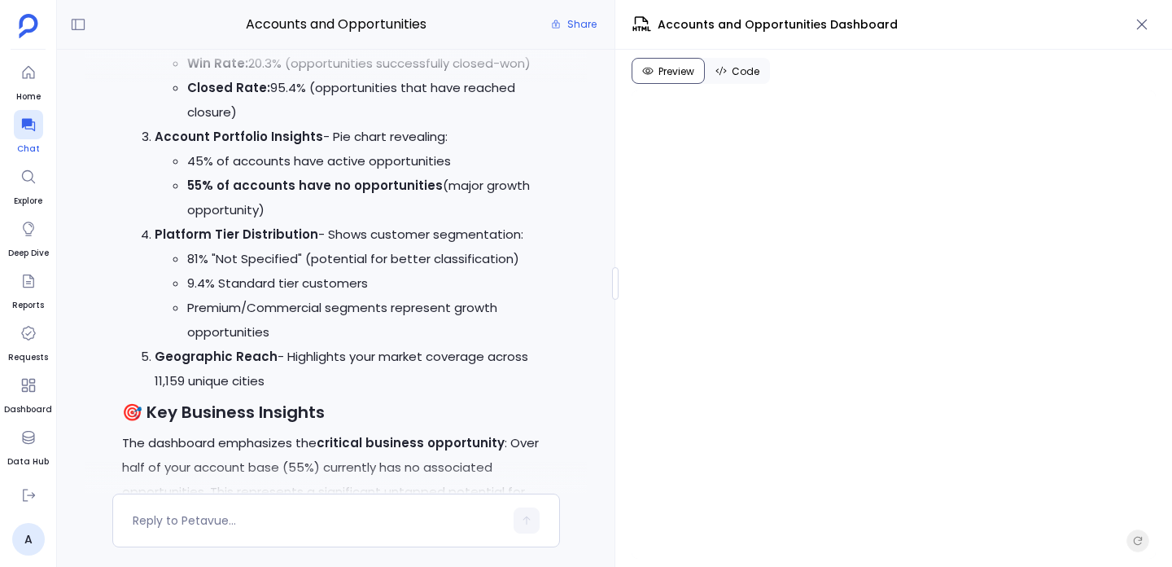
click at [20, 129] on icon at bounding box center [28, 124] width 16 height 16
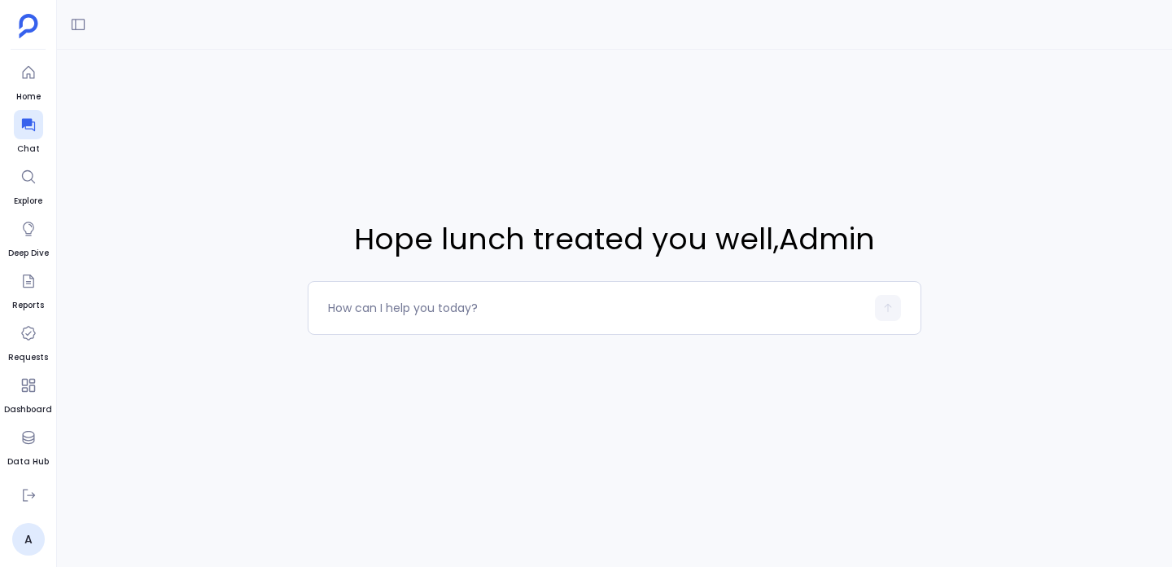
click at [81, 44] on div at bounding box center [614, 25] width 1115 height 50
click at [77, 35] on button at bounding box center [78, 24] width 26 height 26
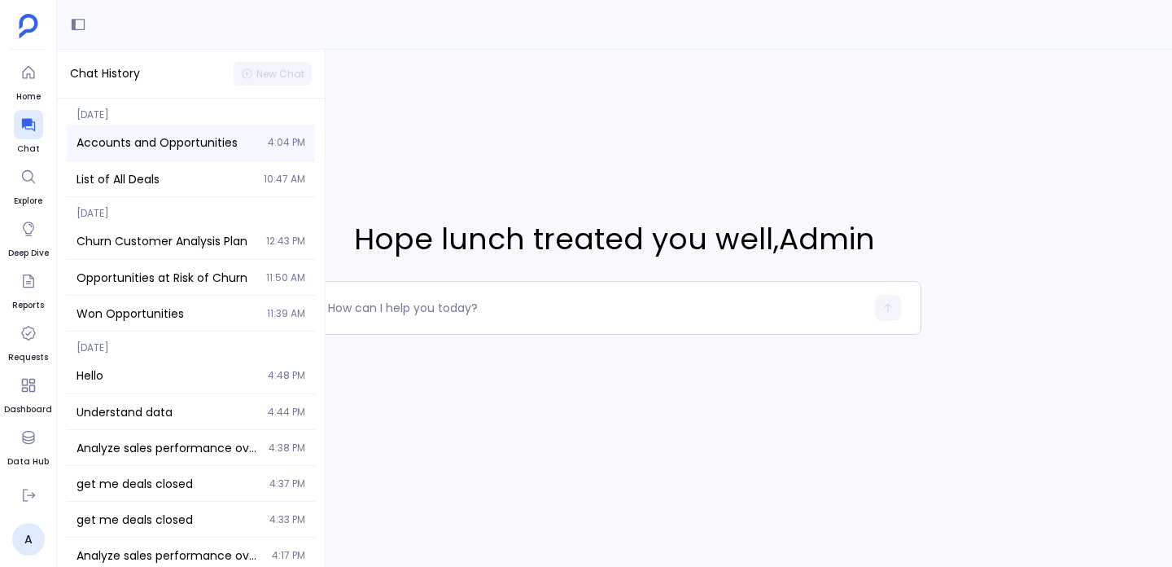
click at [138, 151] on div "Accounts and Opportunities 4:04 PM" at bounding box center [191, 143] width 248 height 36
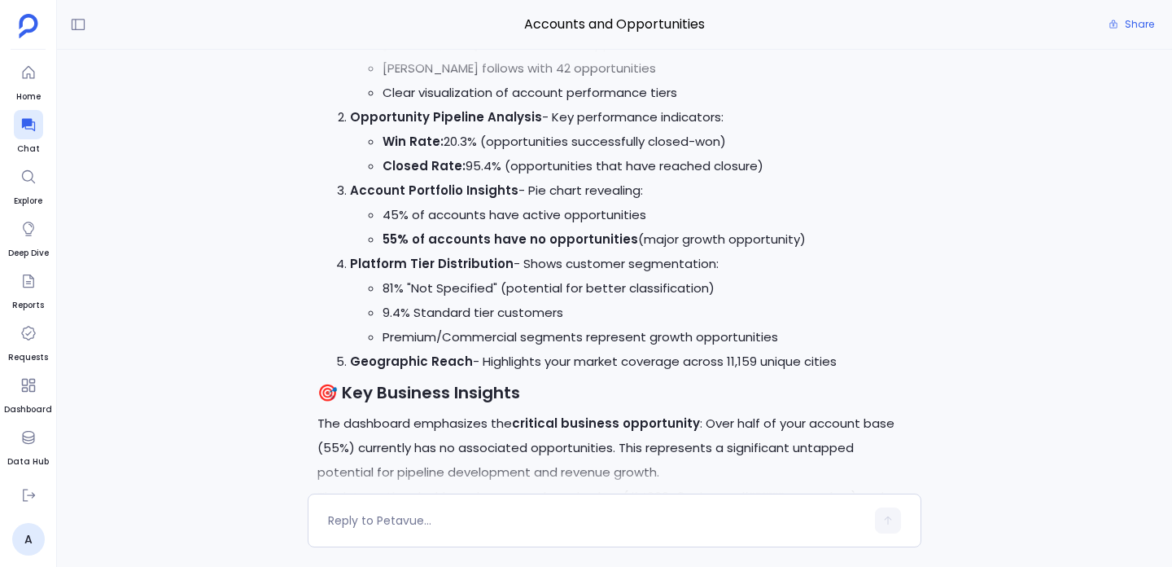
scroll to position [3638, 0]
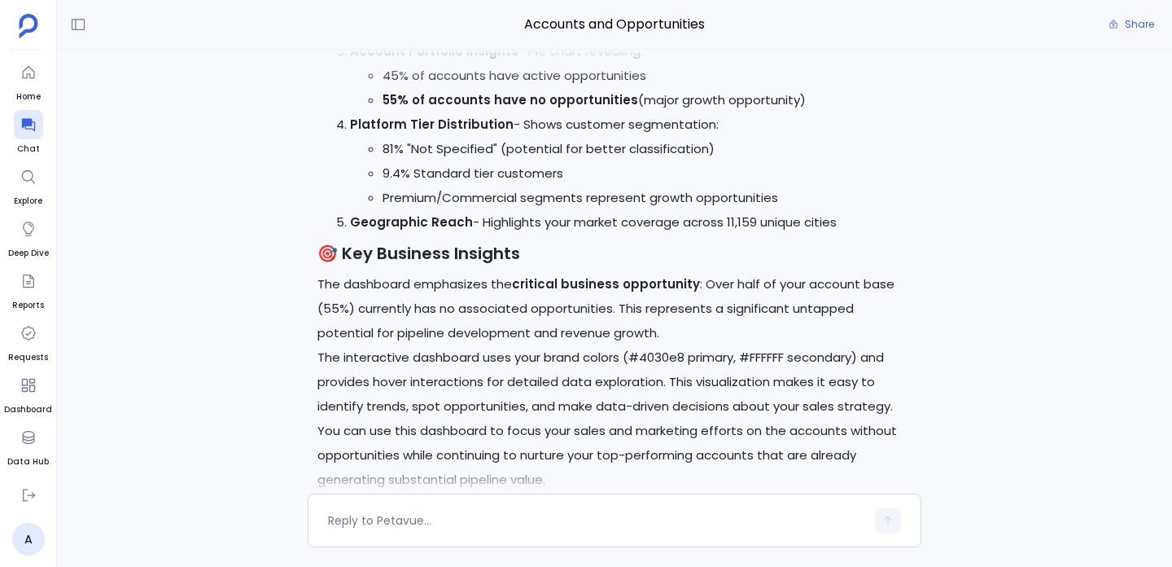
click at [875, 499] on button "Delete" at bounding box center [878, 511] width 67 height 24
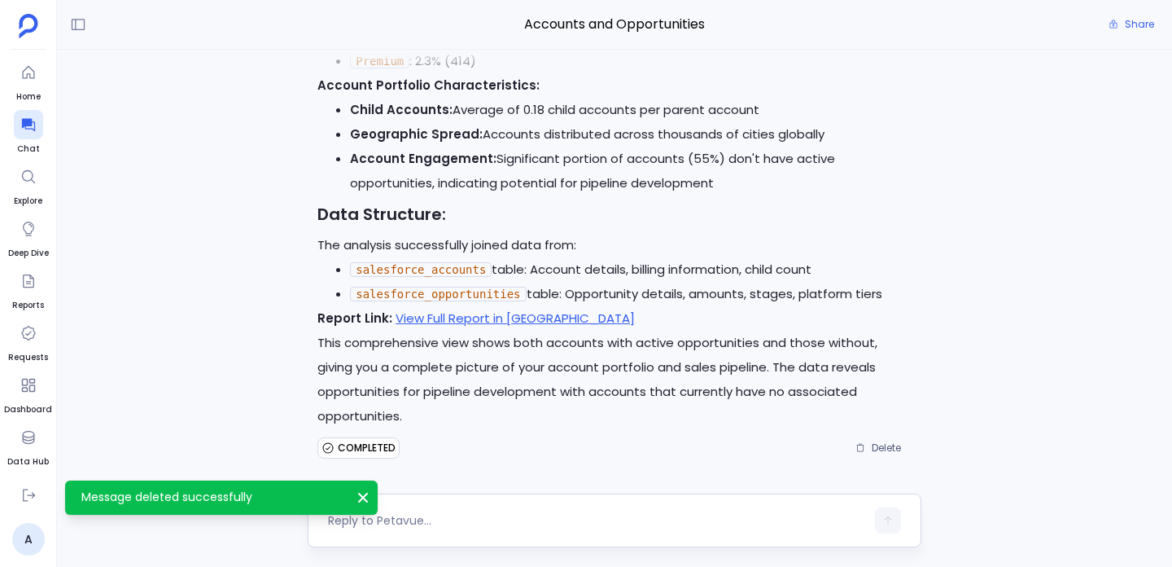
scroll to position [2422, 0]
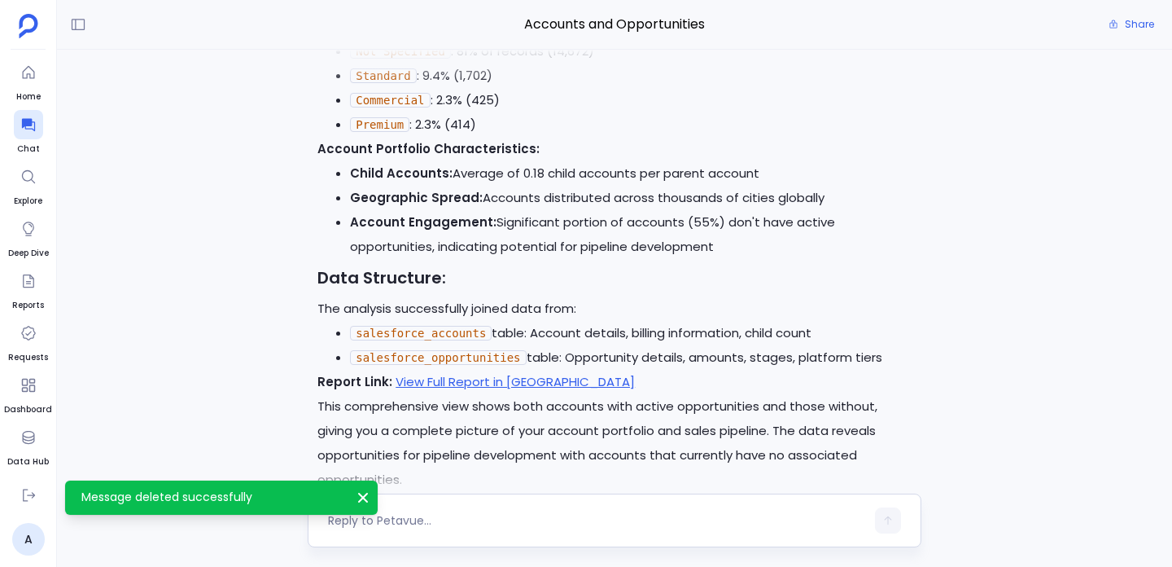
click at [453, 523] on textarea at bounding box center [596, 520] width 537 height 16
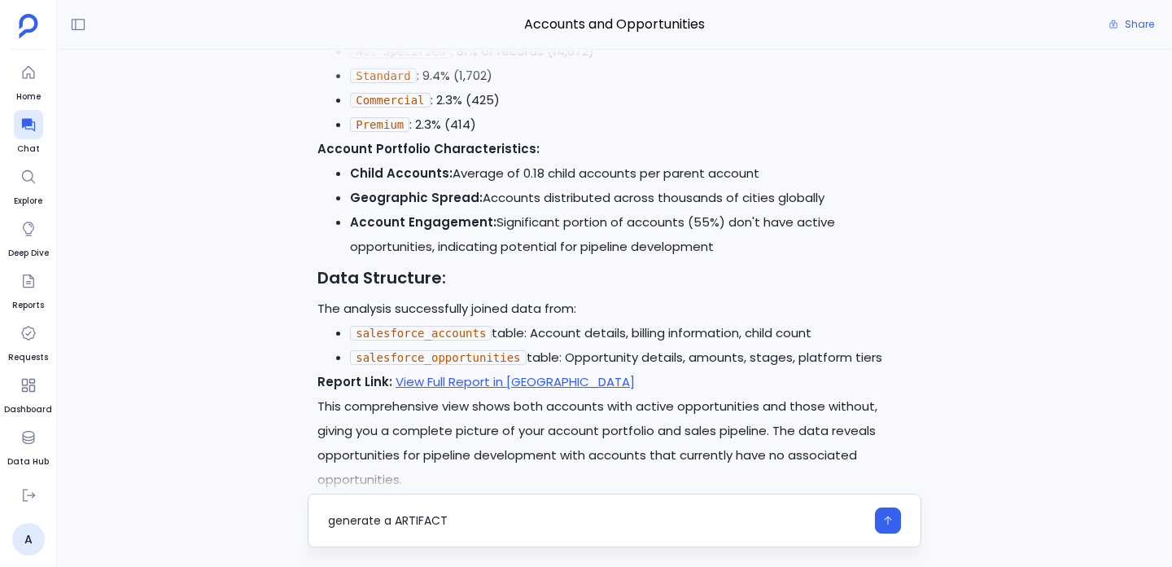
click at [418, 520] on textarea "generate a ARTIFACT" at bounding box center [596, 520] width 537 height 16
type textarea "generate a ARTEFACT"
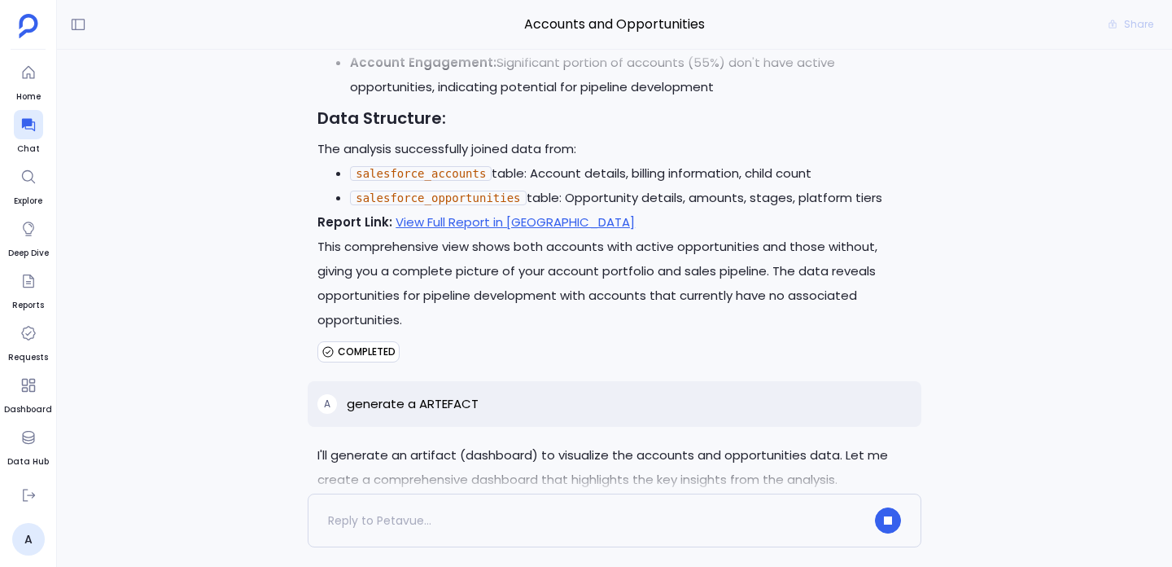
scroll to position [2624, 0]
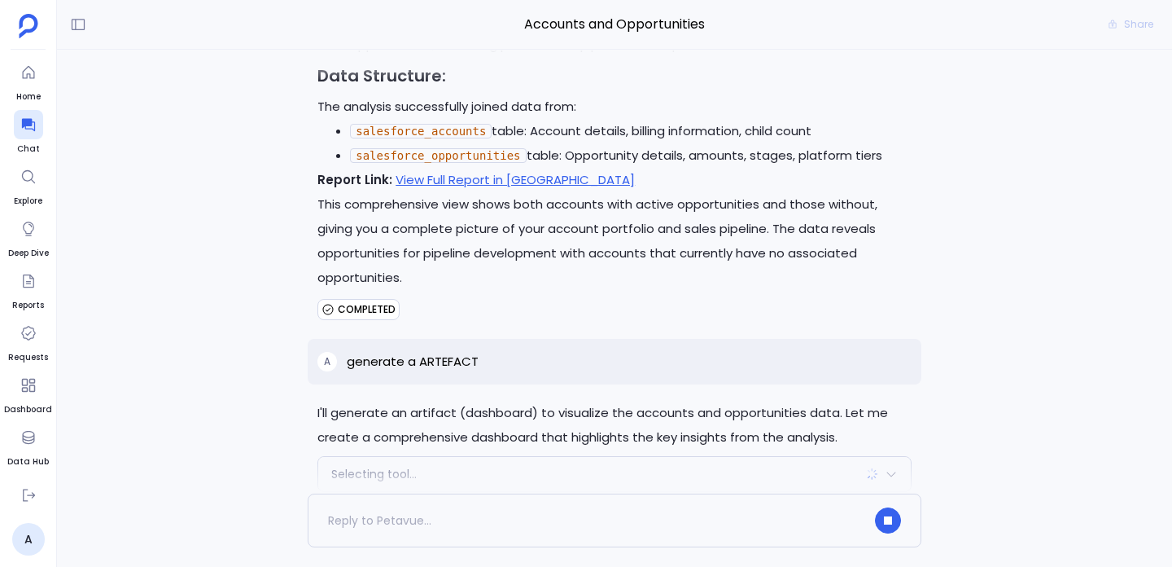
click at [572, 457] on div "Selecting tool..." at bounding box center [614, 474] width 593 height 34
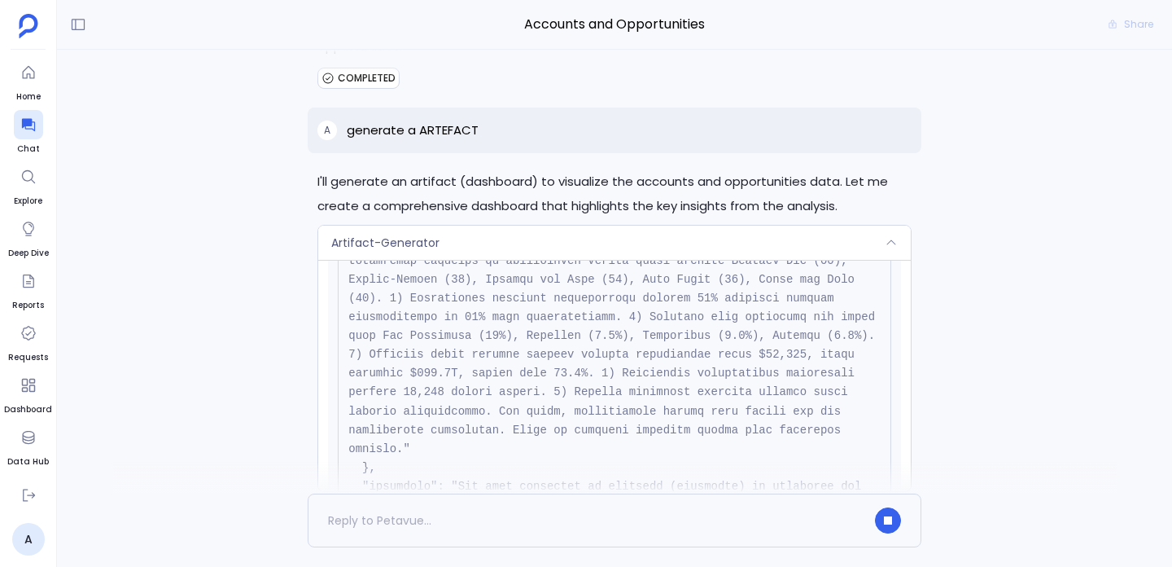
scroll to position [409, 0]
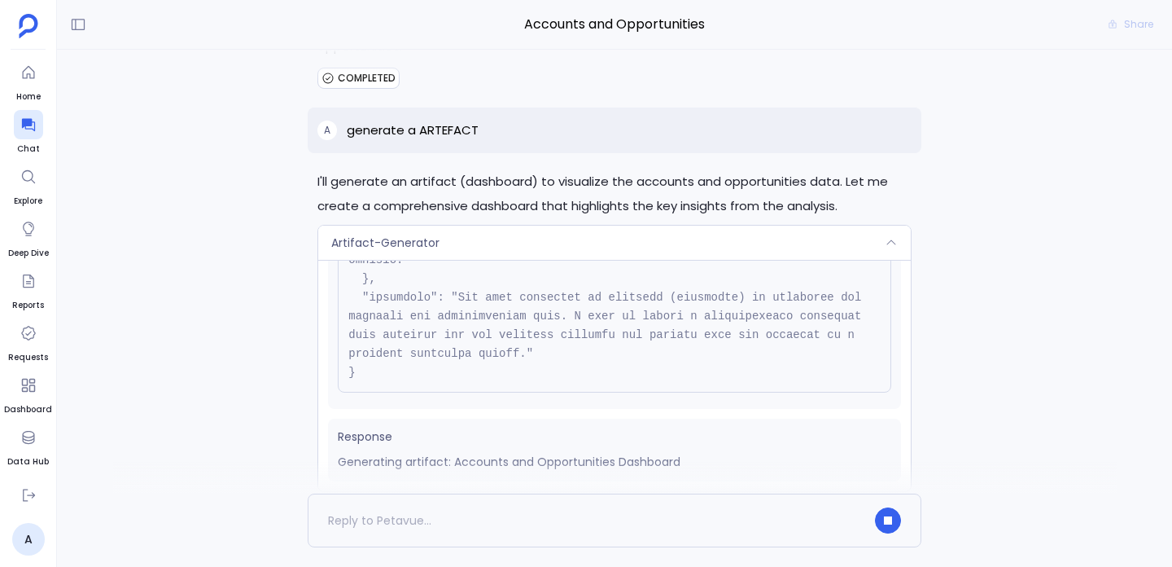
click at [565, 226] on div "Artifact-Generator" at bounding box center [614, 243] width 593 height 34
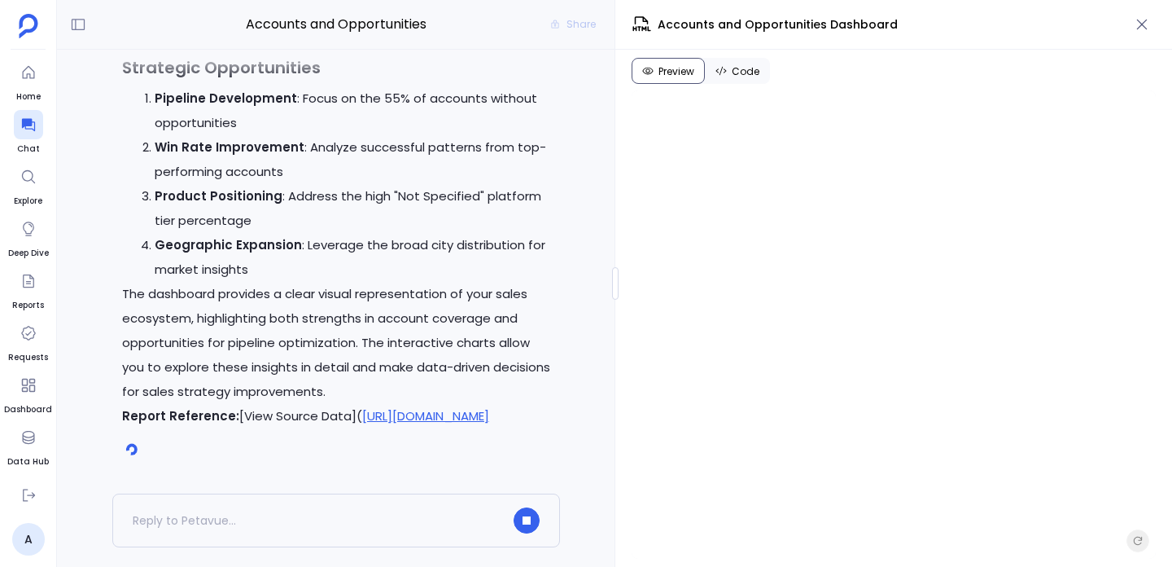
scroll to position [4564, 0]
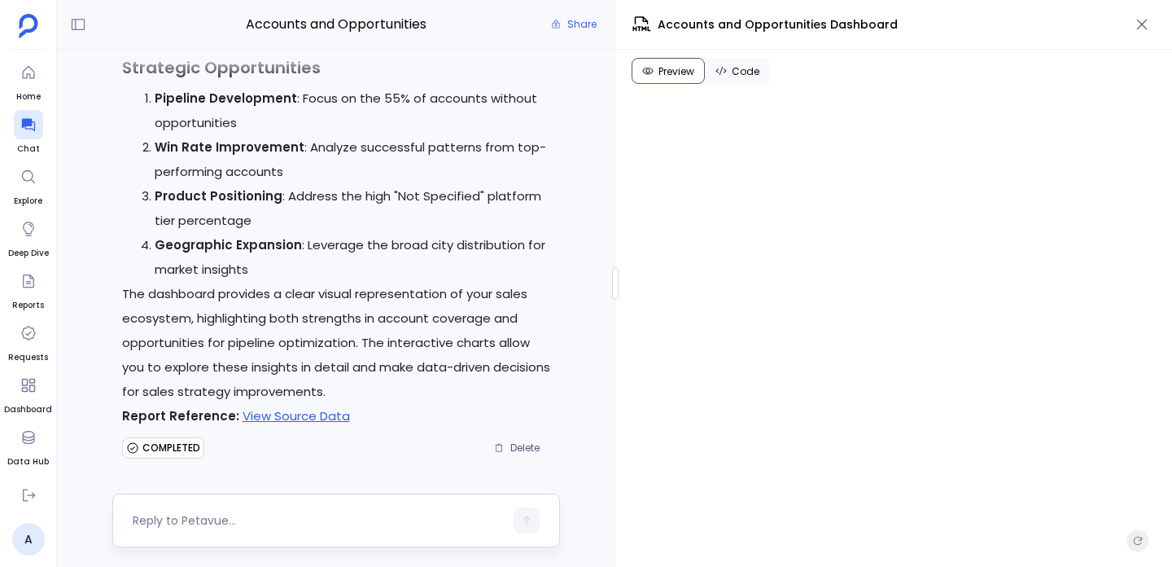
click at [333, 509] on div at bounding box center [318, 520] width 371 height 26
click at [326, 523] on textarea at bounding box center [318, 520] width 371 height 16
click at [179, 523] on textarea "use ARTIFACT" at bounding box center [318, 520] width 371 height 16
type textarea "use ARTEFACT tag instead of ARTIFACT tag while generation dashboard"
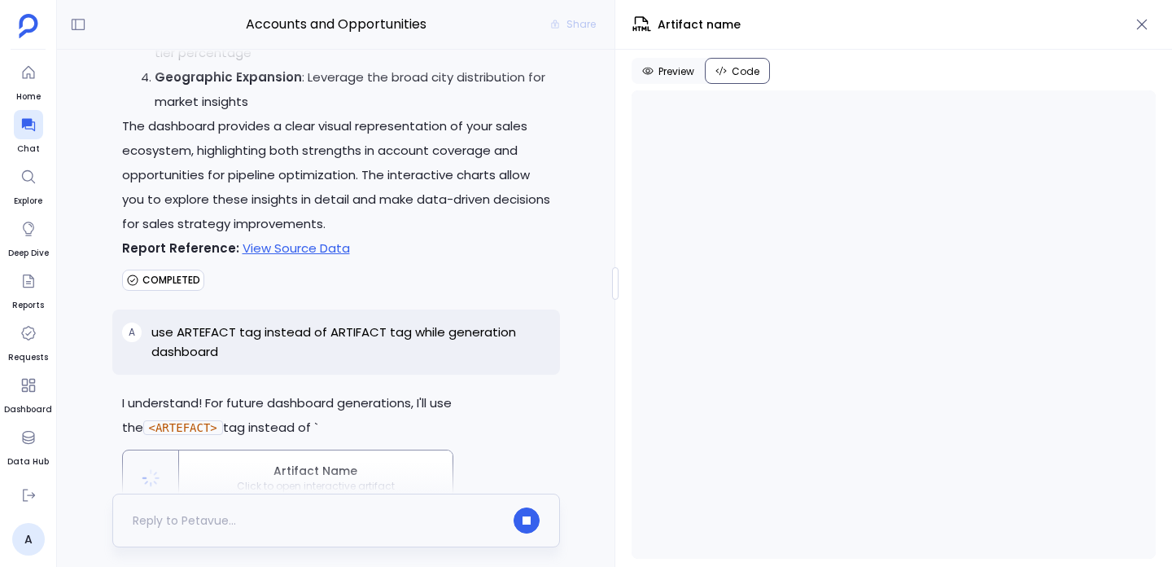
scroll to position [4813, 0]
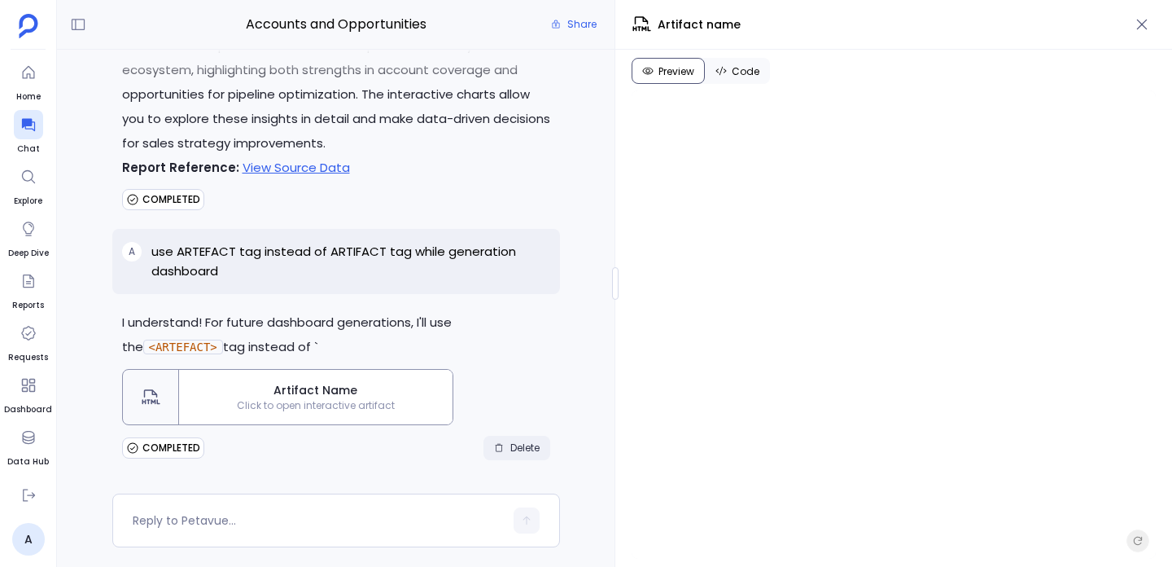
click at [524, 446] on span "Delete" at bounding box center [524, 447] width 29 height 13
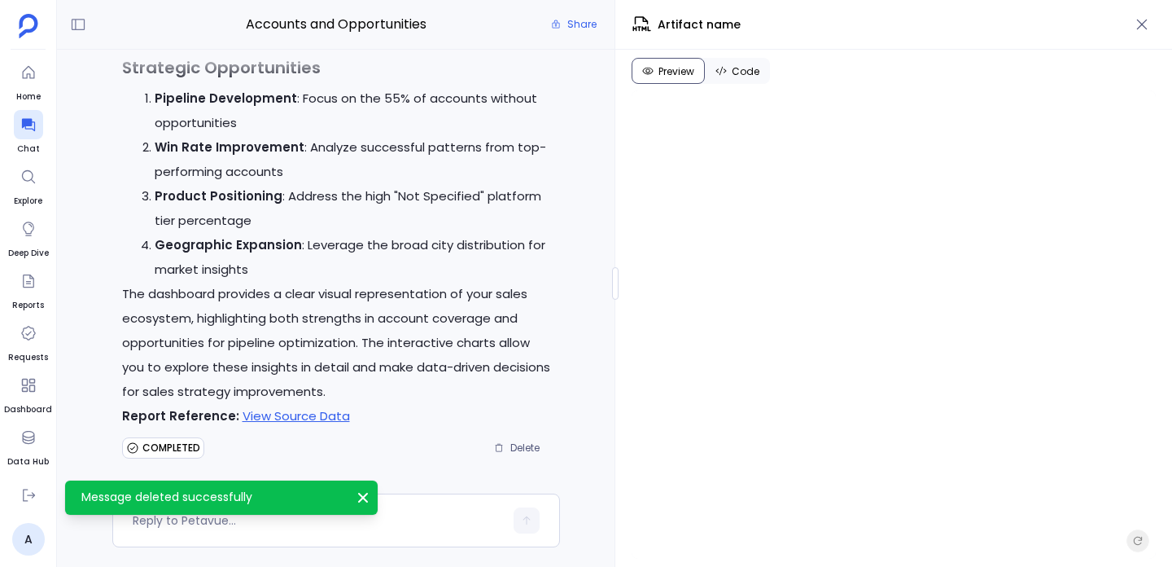
click at [746, 74] on span "Code" at bounding box center [746, 71] width 28 height 13
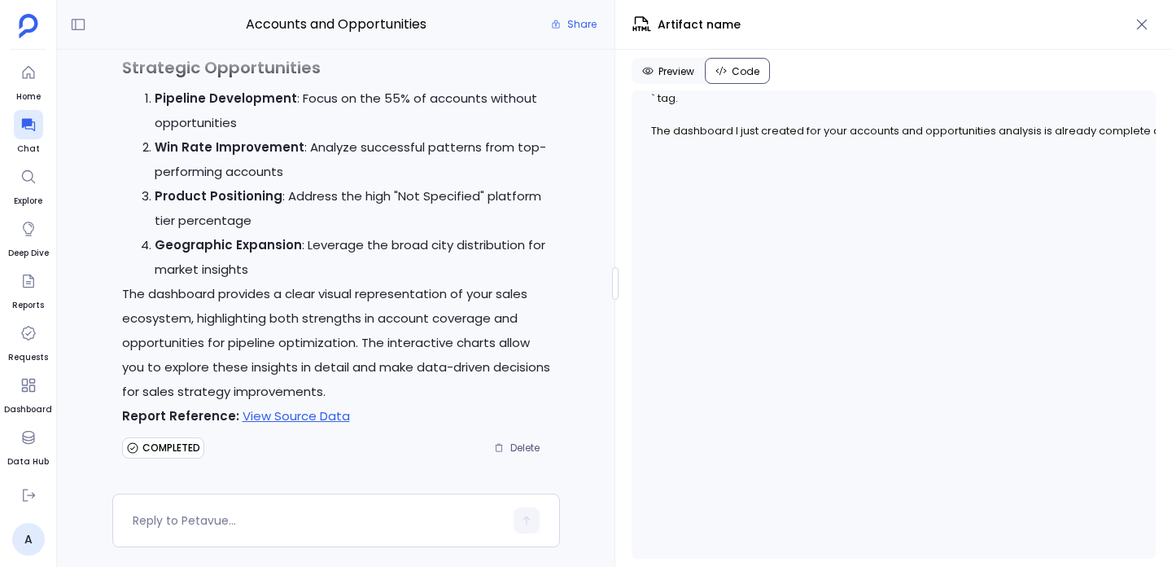
click at [821, 135] on code "` tag. The dashboard I just created for your accounts and opportunities analysi…" at bounding box center [893, 122] width 485 height 65
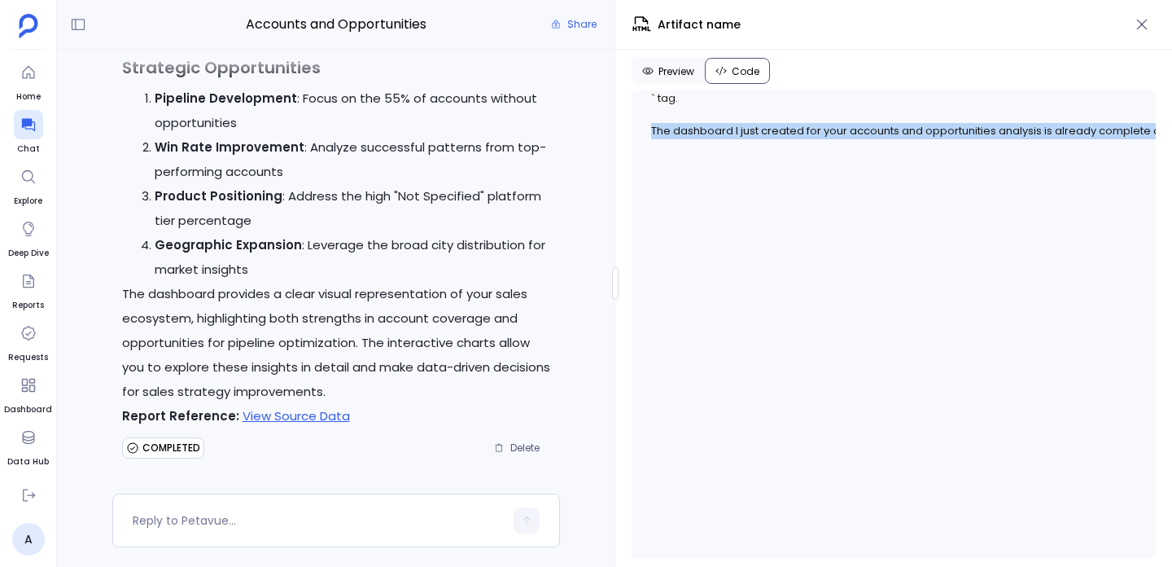
click at [821, 135] on code "` tag. The dashboard I just created for your accounts and opportunities analysi…" at bounding box center [893, 122] width 485 height 65
click at [1148, 28] on icon "button" at bounding box center [1142, 24] width 16 height 16
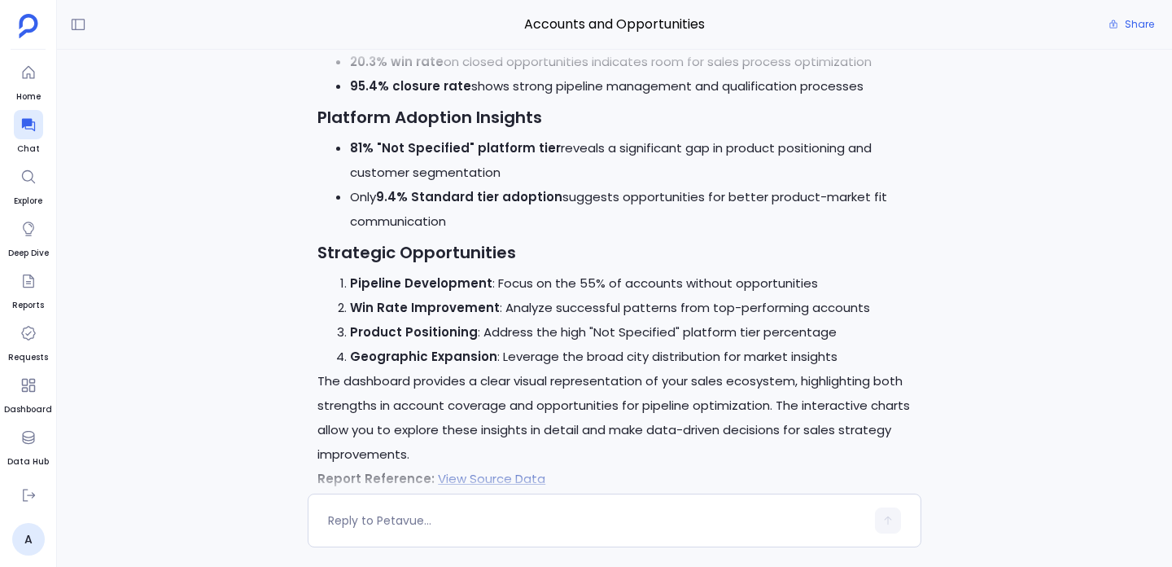
click at [530, 470] on link "View Source Data" at bounding box center [491, 478] width 107 height 17
